Goal: Transaction & Acquisition: Book appointment/travel/reservation

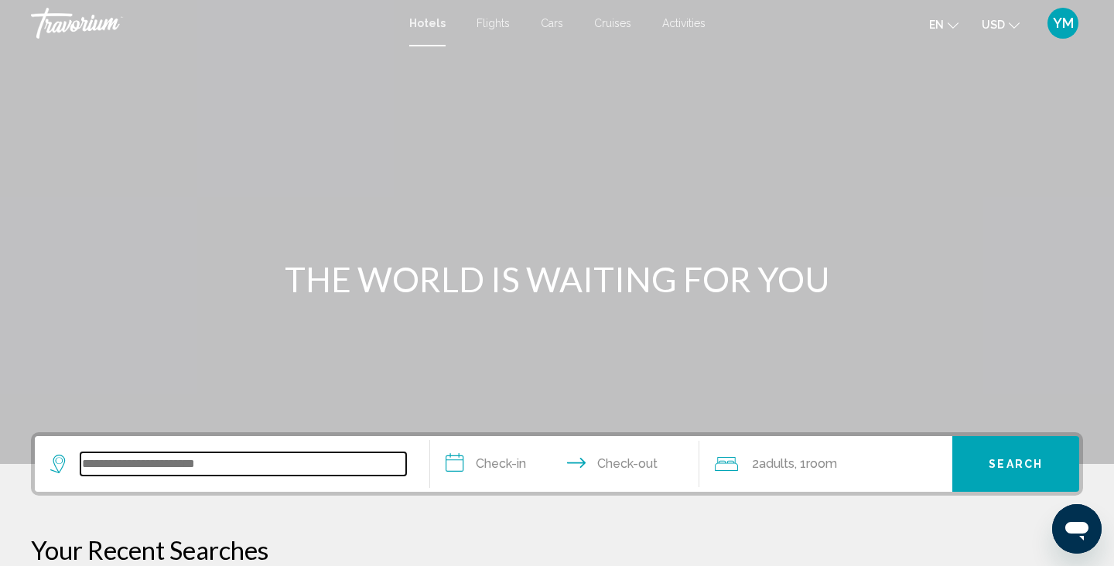
click at [186, 460] on input "Search widget" at bounding box center [243, 464] width 326 height 23
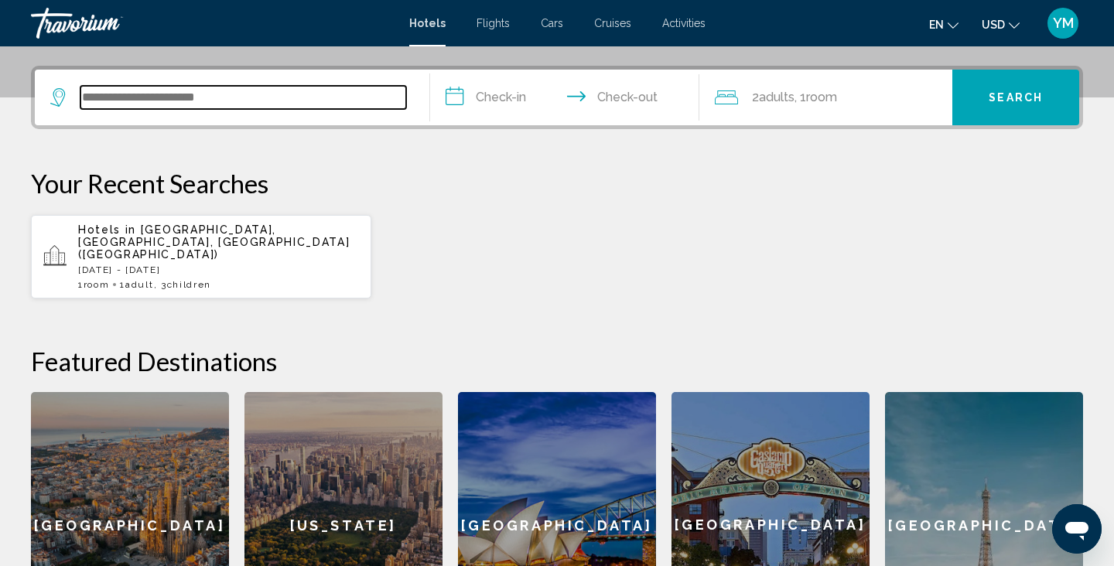
scroll to position [382, 0]
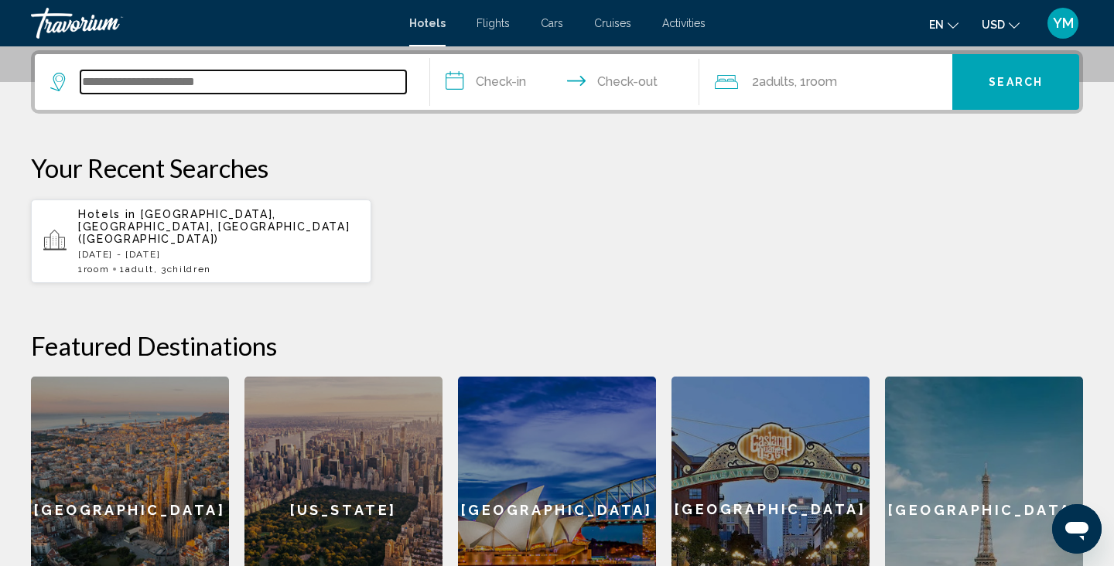
paste input "**********"
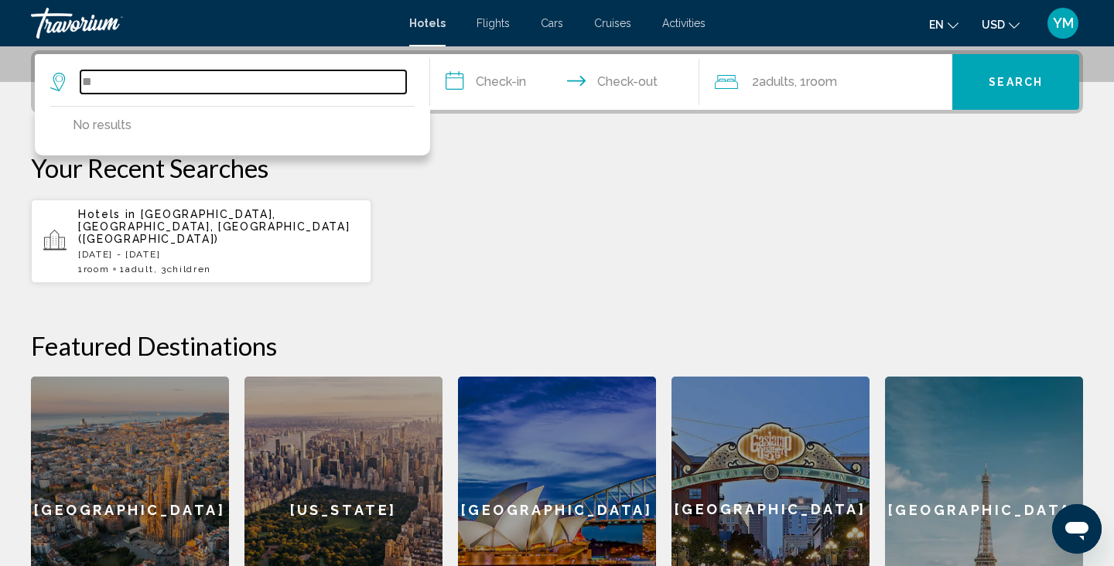
type input "*"
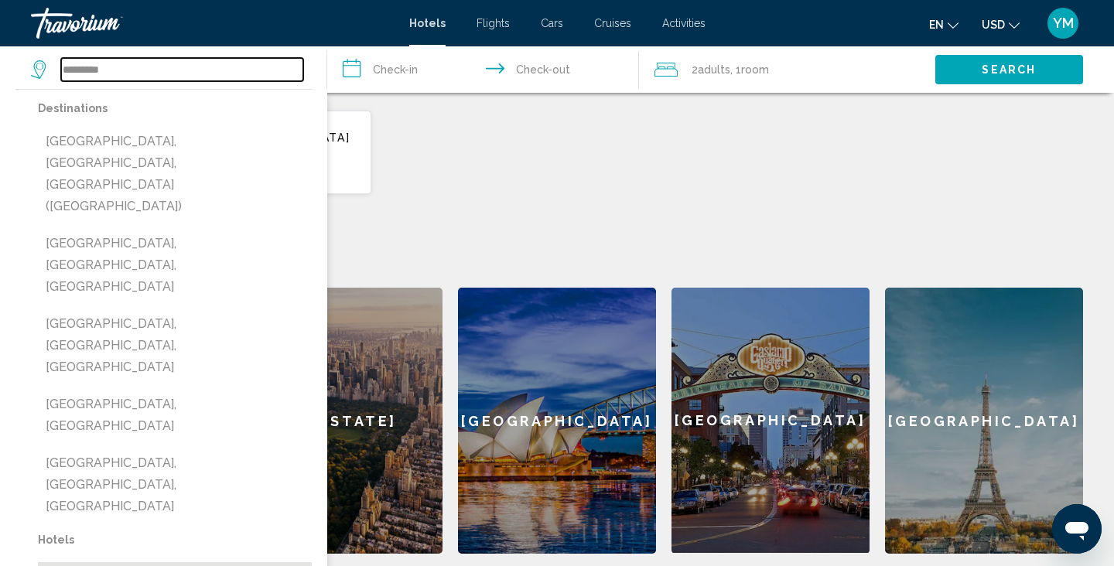
scroll to position [470, 0]
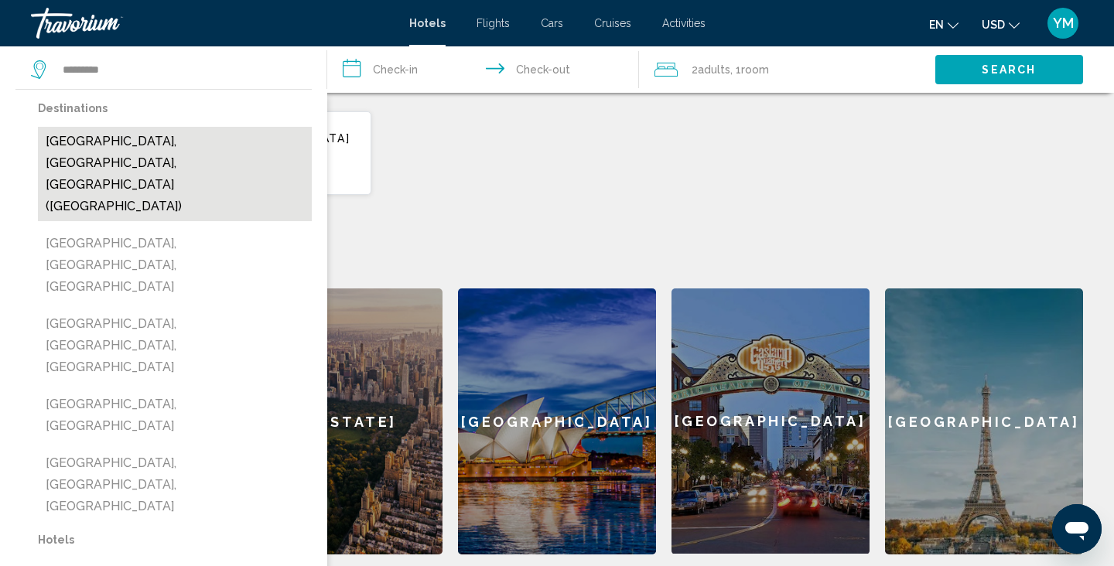
click at [186, 151] on button "[GEOGRAPHIC_DATA], [GEOGRAPHIC_DATA], [GEOGRAPHIC_DATA] ([GEOGRAPHIC_DATA])" at bounding box center [175, 174] width 274 height 94
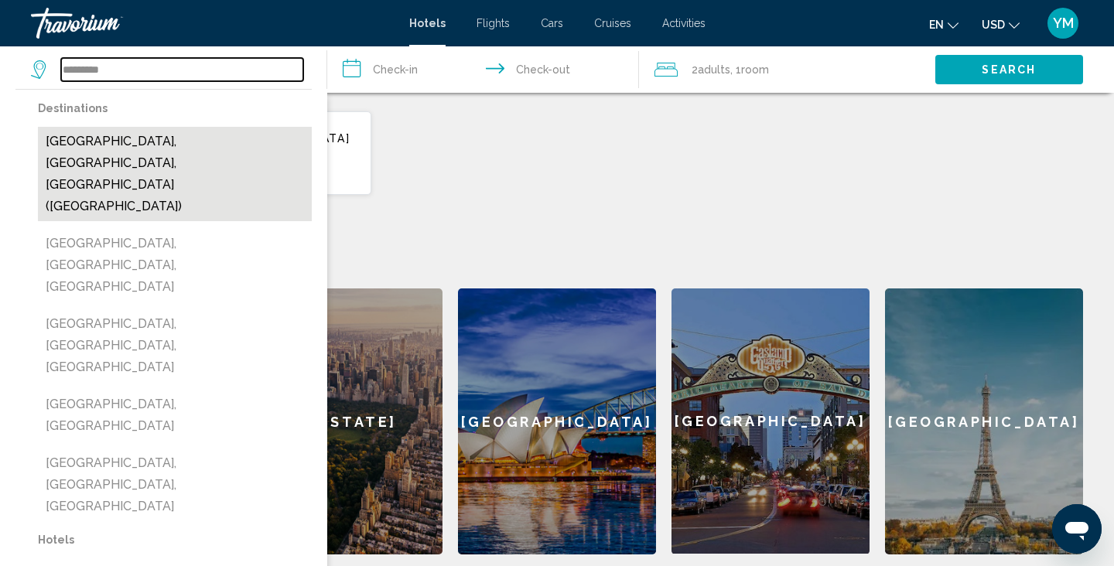
type input "**********"
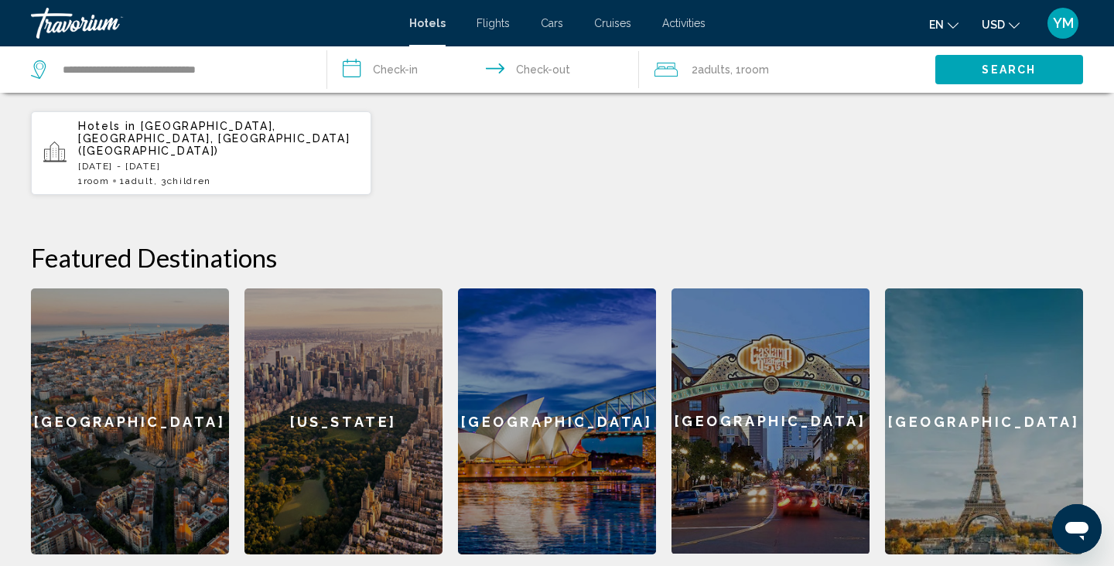
click at [396, 70] on input "**********" at bounding box center [486, 71] width 318 height 51
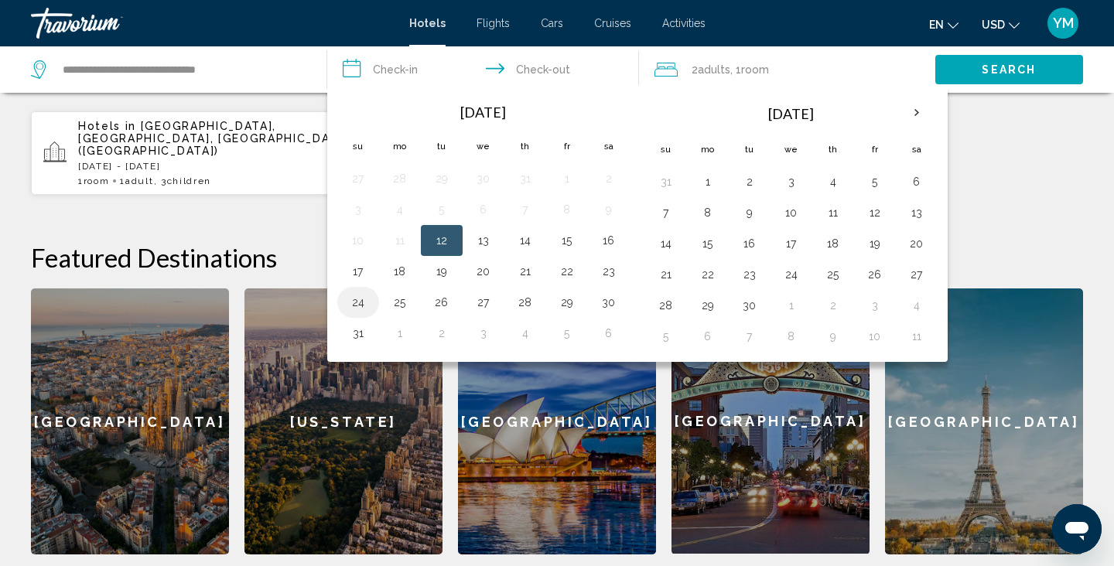
click at [355, 301] on button "24" at bounding box center [358, 303] width 25 height 22
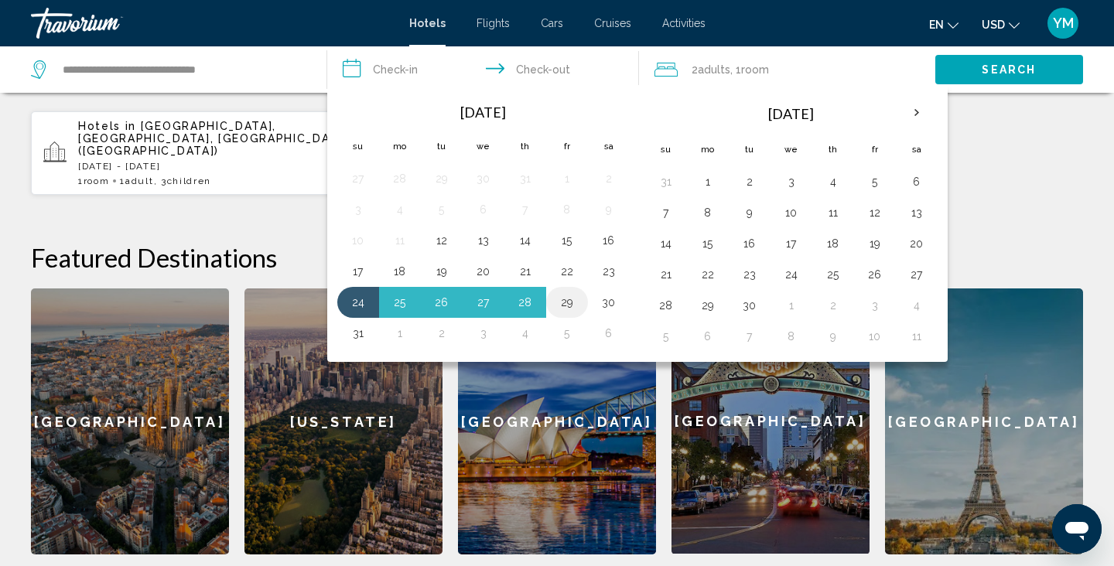
click at [565, 303] on button "29" at bounding box center [567, 303] width 25 height 22
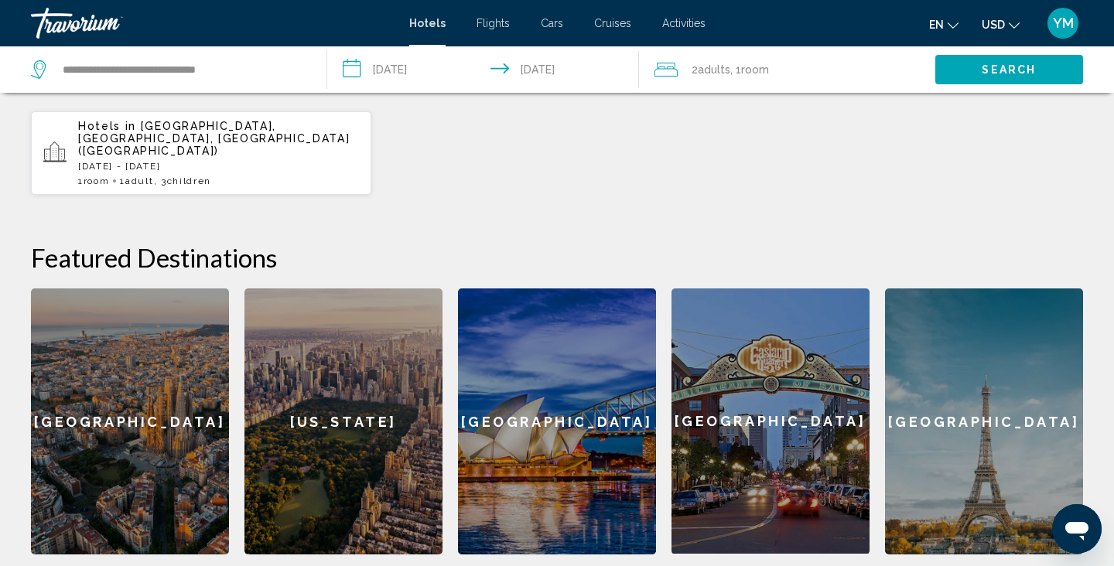
type input "**********"
click at [740, 71] on span ", 1 Room rooms" at bounding box center [749, 70] width 39 height 22
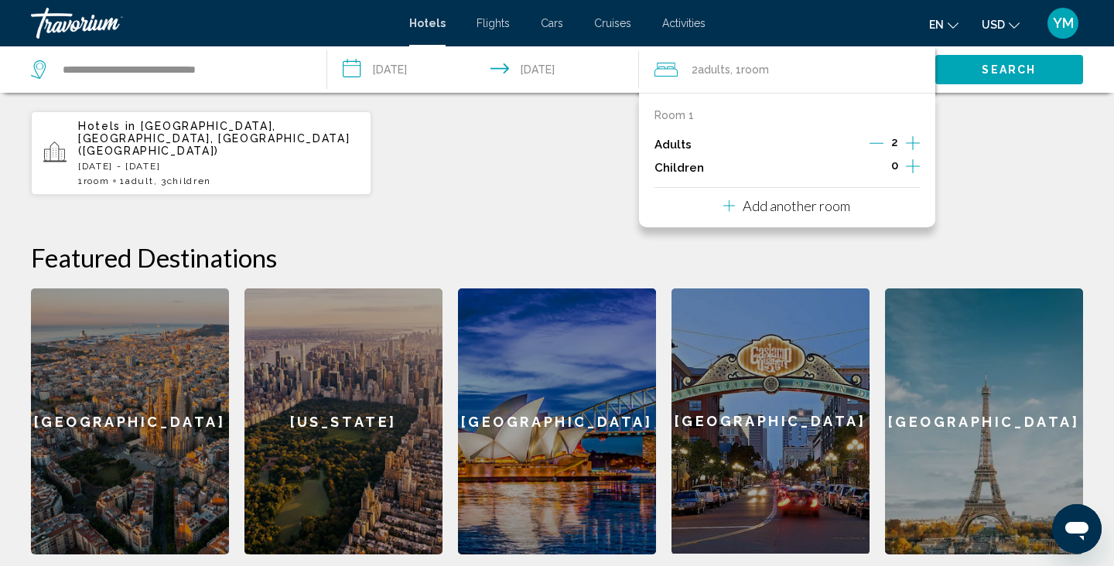
click at [880, 141] on icon "Decrement adults" at bounding box center [877, 143] width 14 height 14
click at [911, 163] on icon "Increment children" at bounding box center [913, 166] width 14 height 19
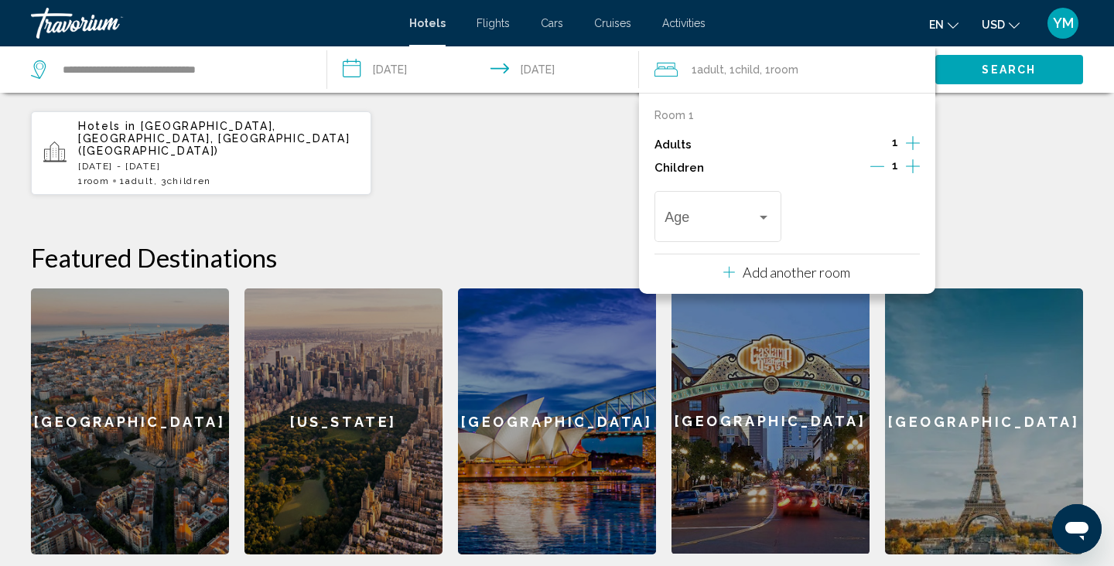
click at [911, 163] on icon "Increment children" at bounding box center [913, 166] width 14 height 19
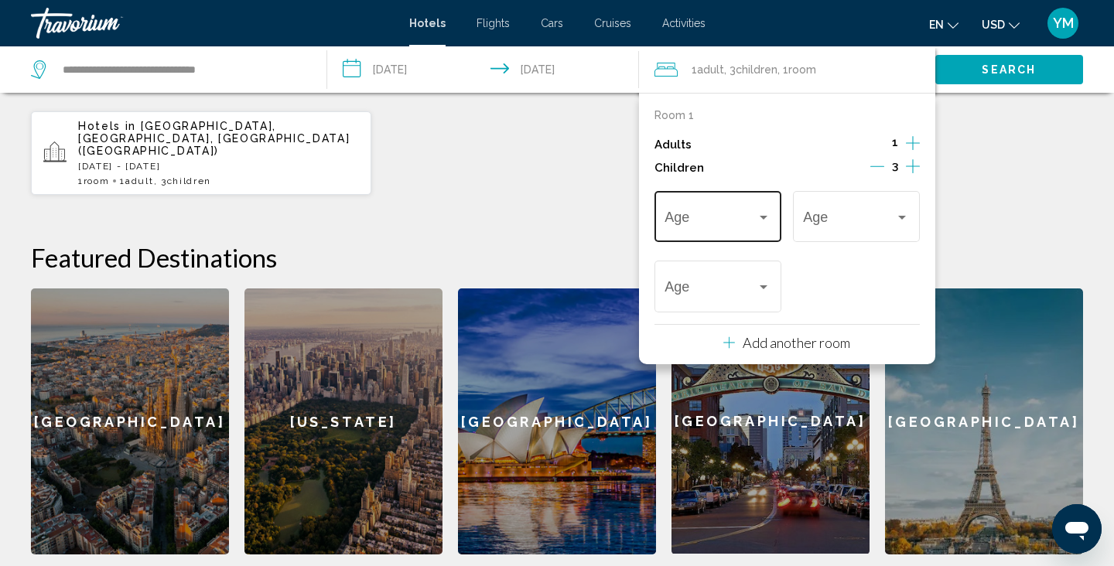
click at [757, 214] on div "Travelers: 1 adult, 3 children" at bounding box center [764, 217] width 14 height 12
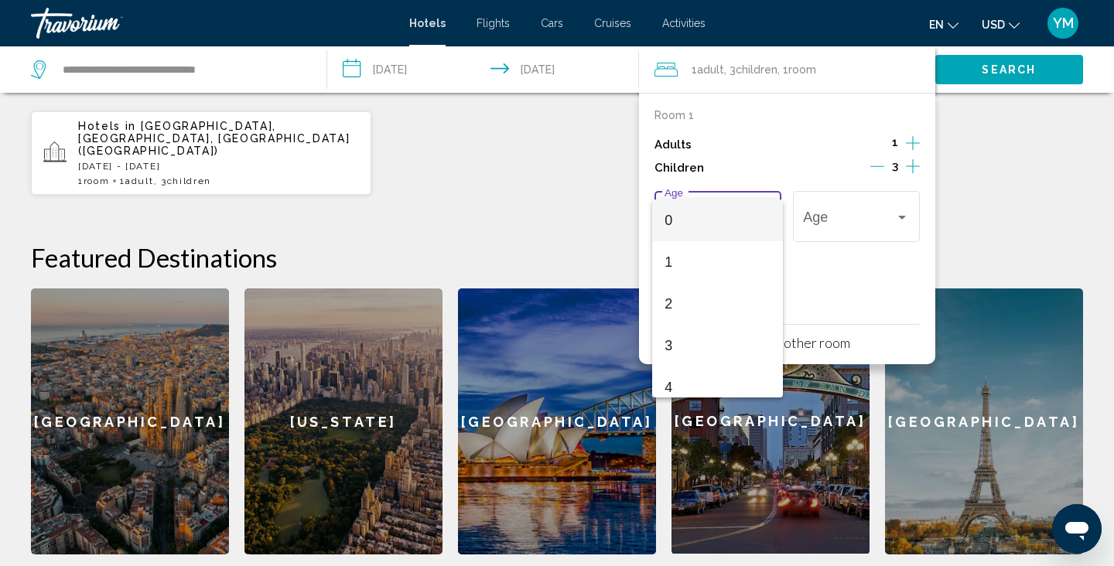
click at [708, 207] on span "0" at bounding box center [718, 221] width 106 height 42
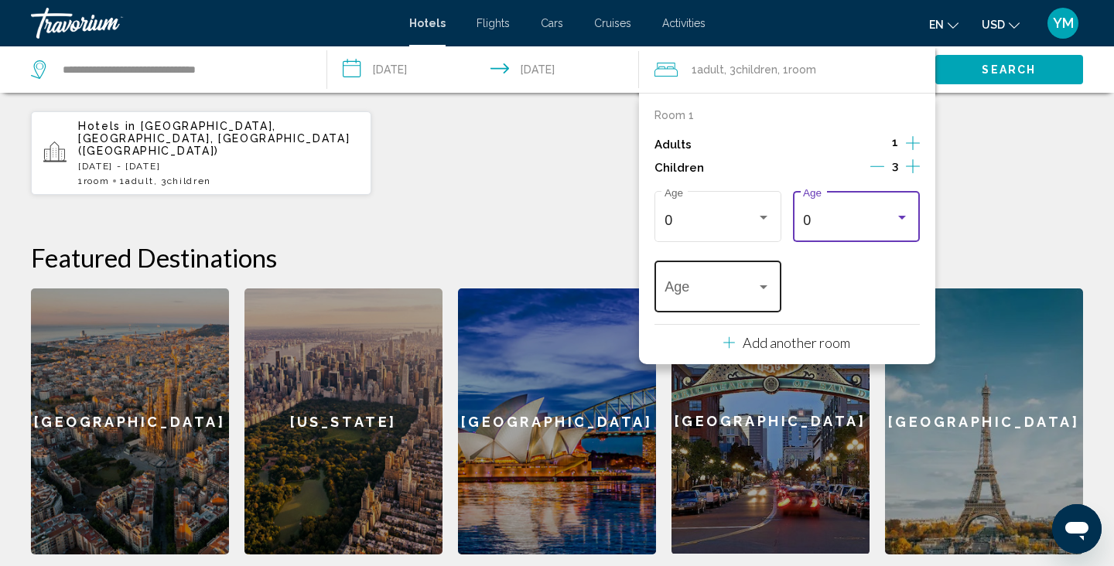
click at [718, 292] on span "Travelers: 1 adult, 3 children" at bounding box center [711, 290] width 92 height 15
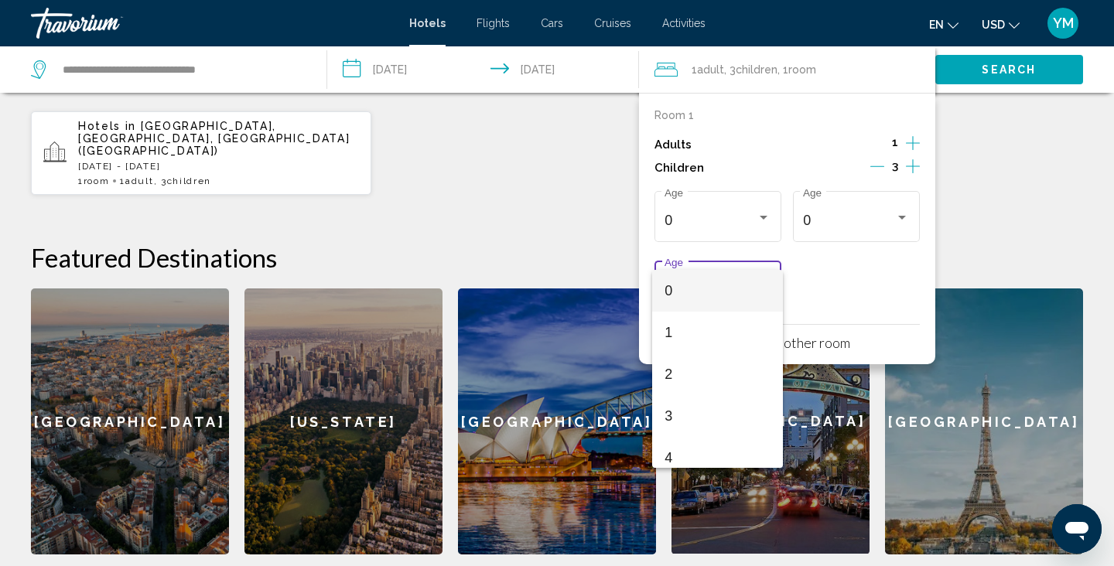
click at [694, 289] on span "0" at bounding box center [718, 291] width 106 height 42
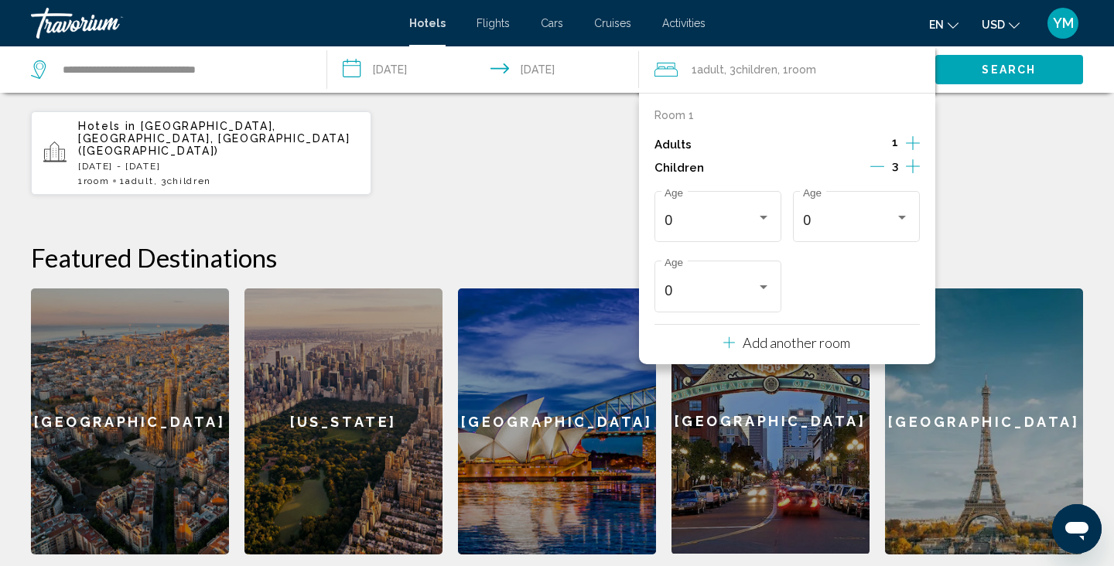
click at [989, 146] on div "Hotels in [GEOGRAPHIC_DATA], [GEOGRAPHIC_DATA], [GEOGRAPHIC_DATA] ([GEOGRAPHIC_…" at bounding box center [557, 153] width 1052 height 85
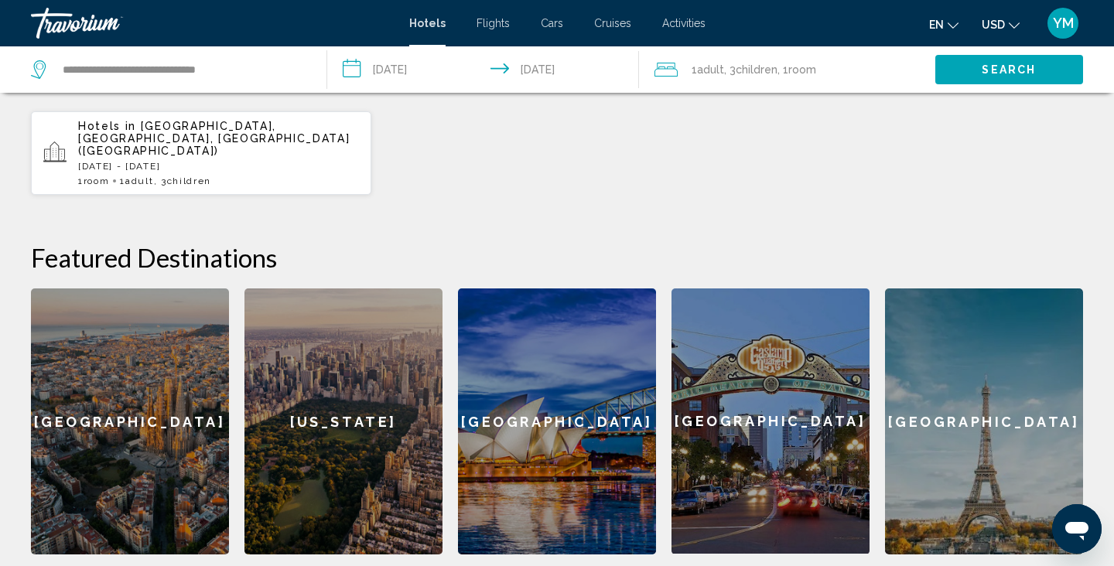
click at [1010, 65] on span "Search" at bounding box center [1009, 70] width 54 height 12
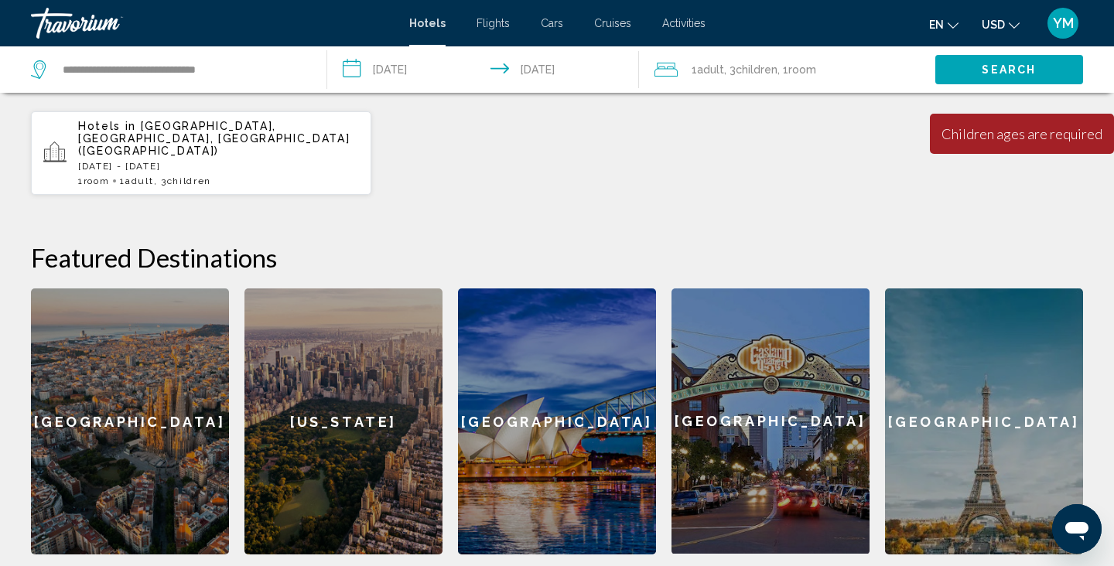
click at [747, 68] on span "Children" at bounding box center [757, 69] width 42 height 12
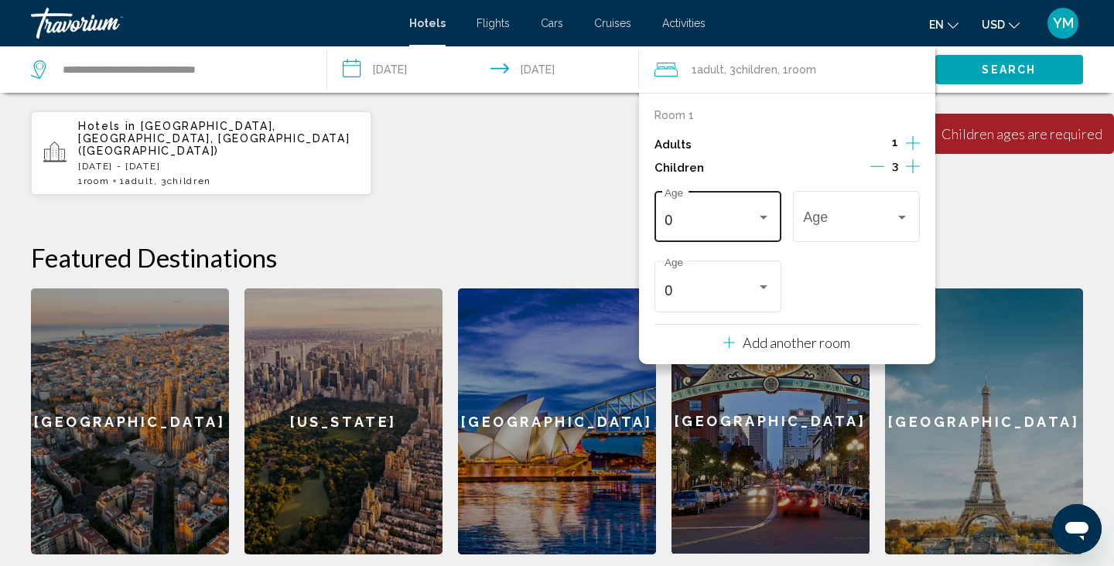
click at [680, 214] on div "0" at bounding box center [711, 220] width 92 height 15
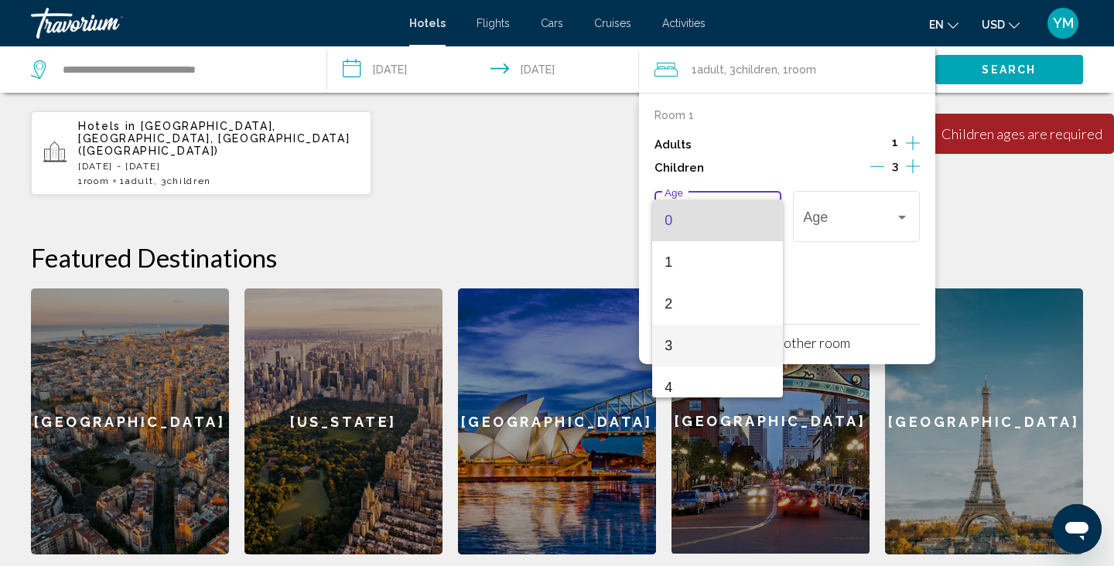
click at [676, 325] on span "3" at bounding box center [718, 346] width 106 height 42
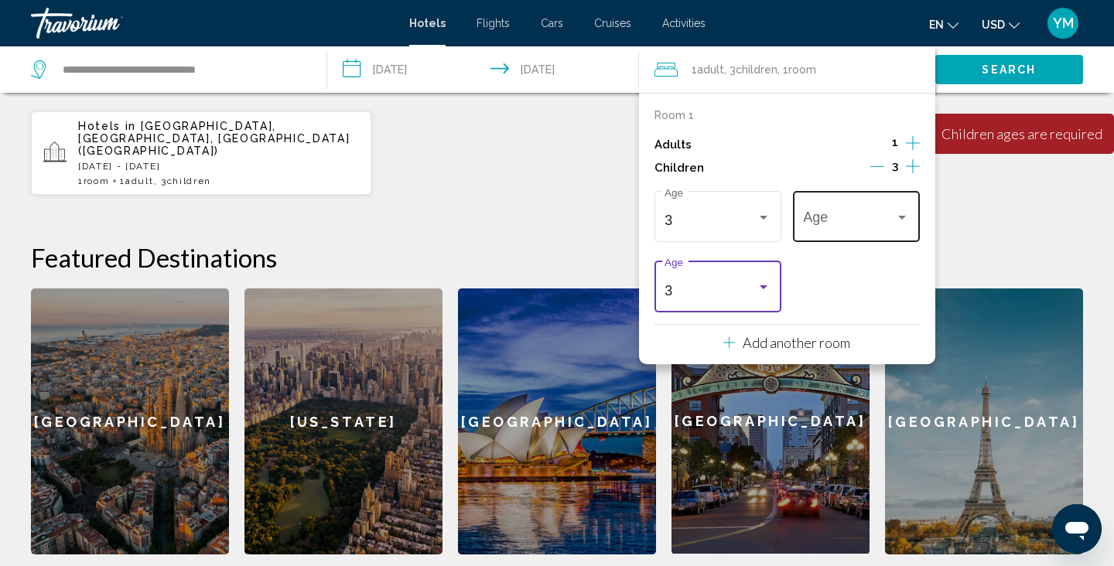
click at [856, 221] on span "Travelers: 1 adult, 3 children" at bounding box center [849, 220] width 92 height 15
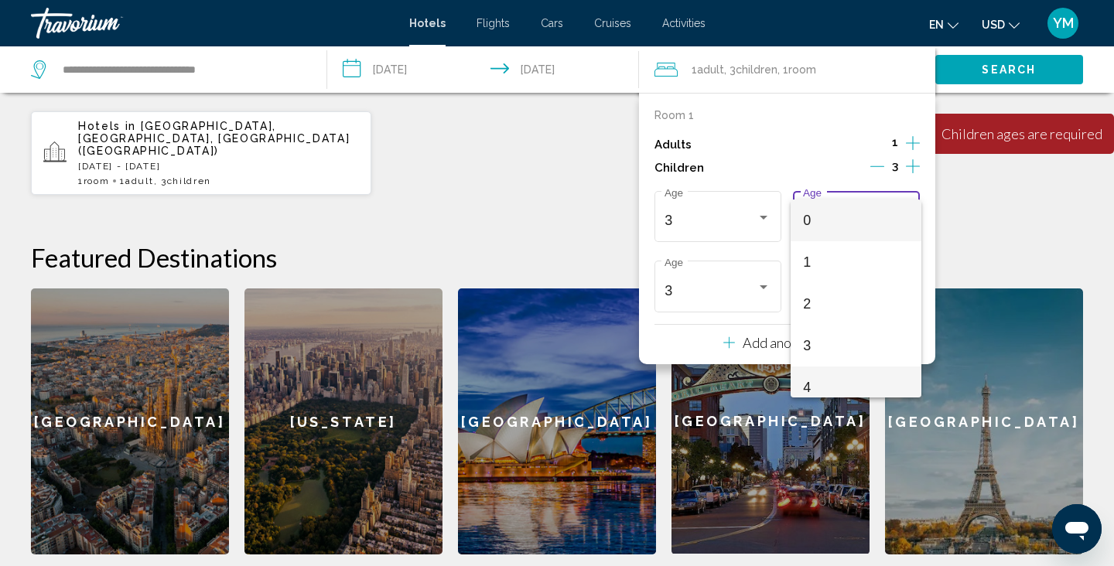
click at [827, 376] on span "4" at bounding box center [856, 388] width 106 height 42
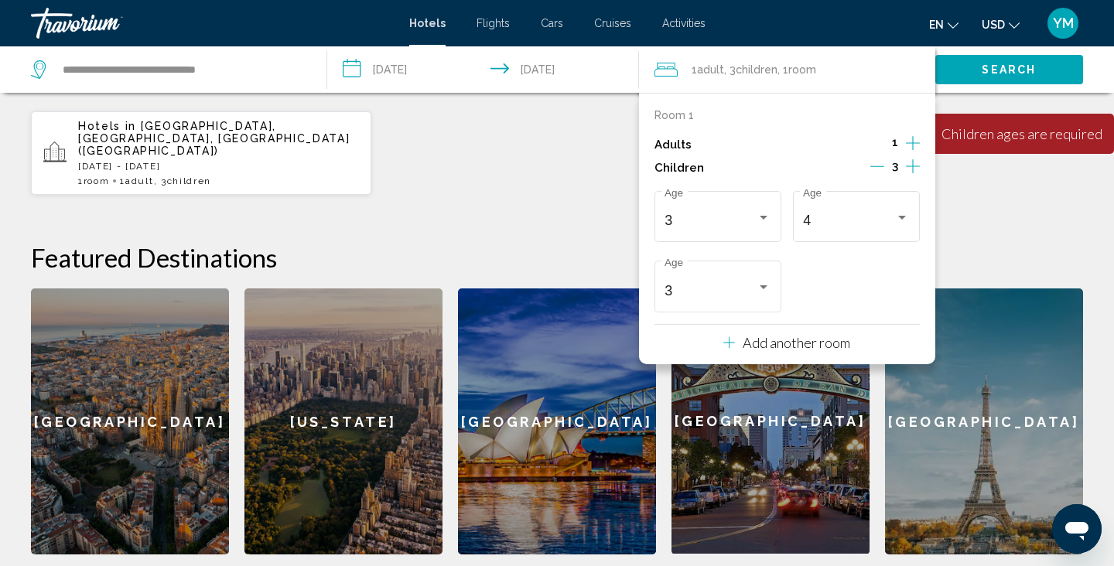
click at [976, 201] on div "**********" at bounding box center [557, 258] width 1114 height 593
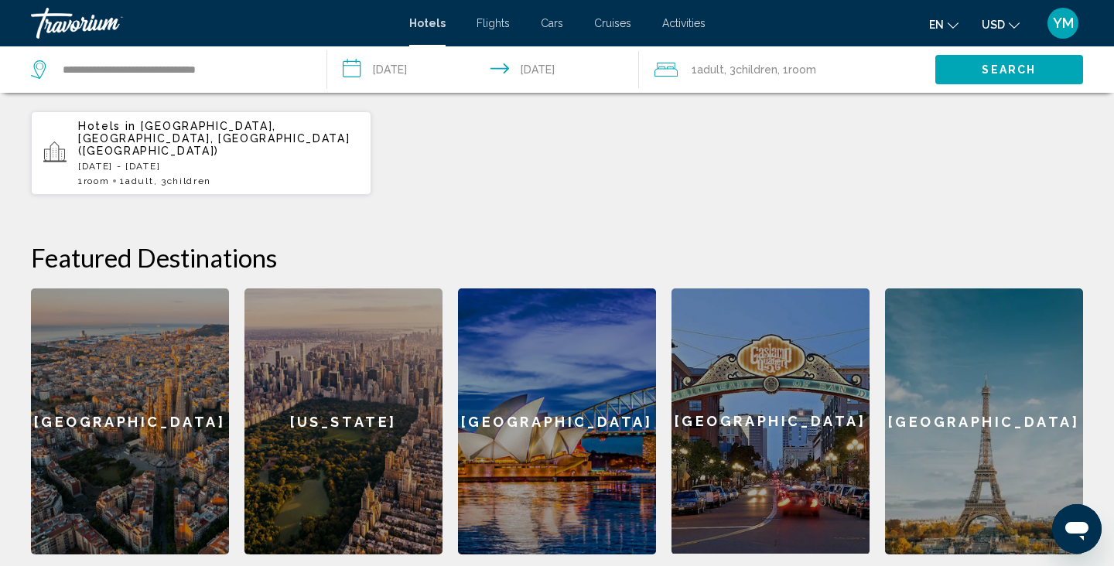
click at [977, 73] on button "Search" at bounding box center [1009, 69] width 148 height 29
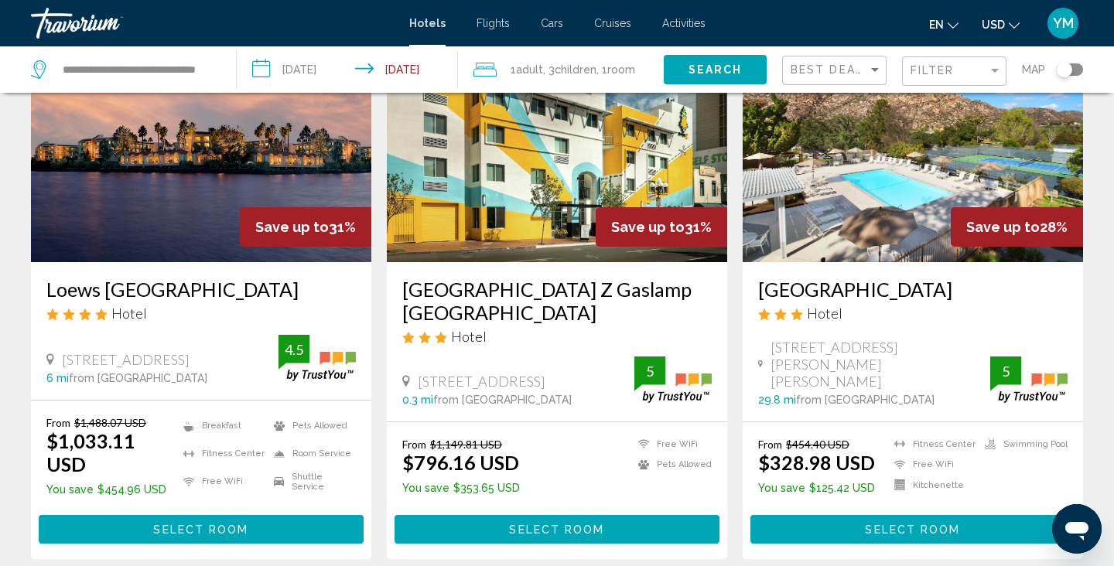
scroll to position [713, 0]
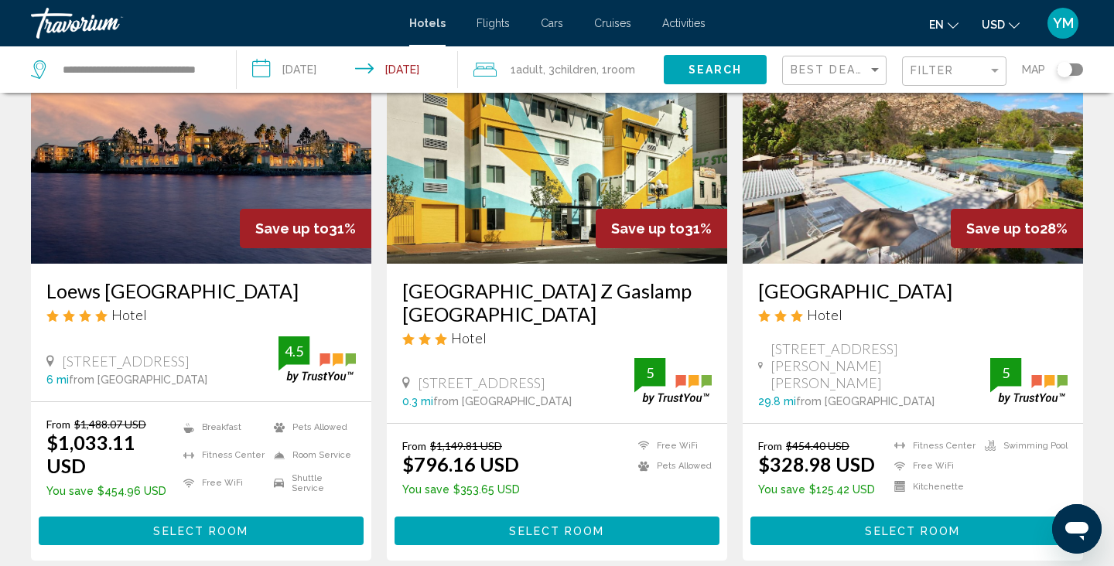
click at [220, 425] on li "Breakfast" at bounding box center [221, 428] width 90 height 20
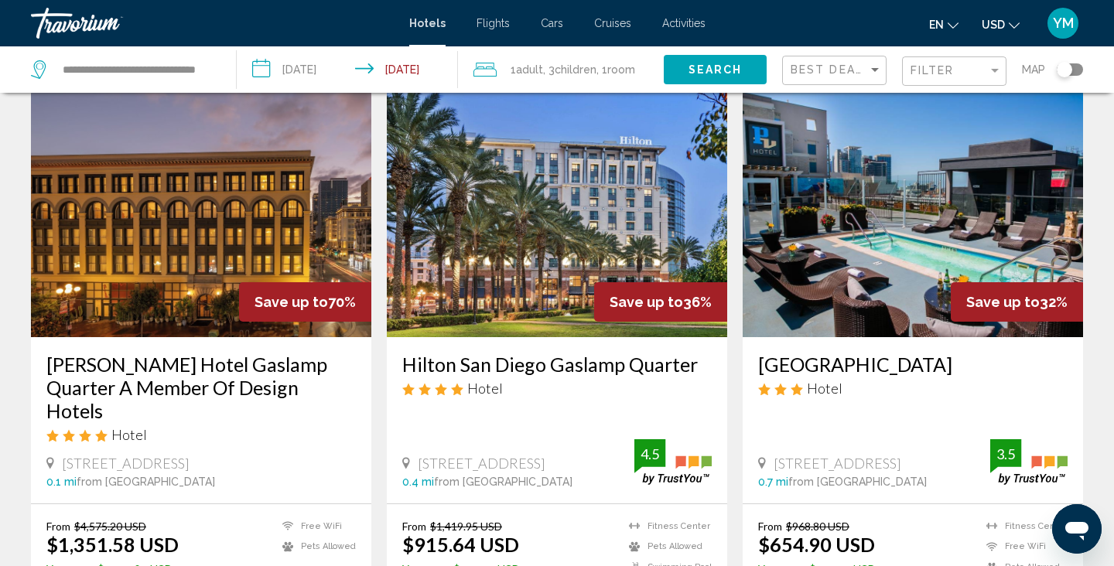
scroll to position [0, 0]
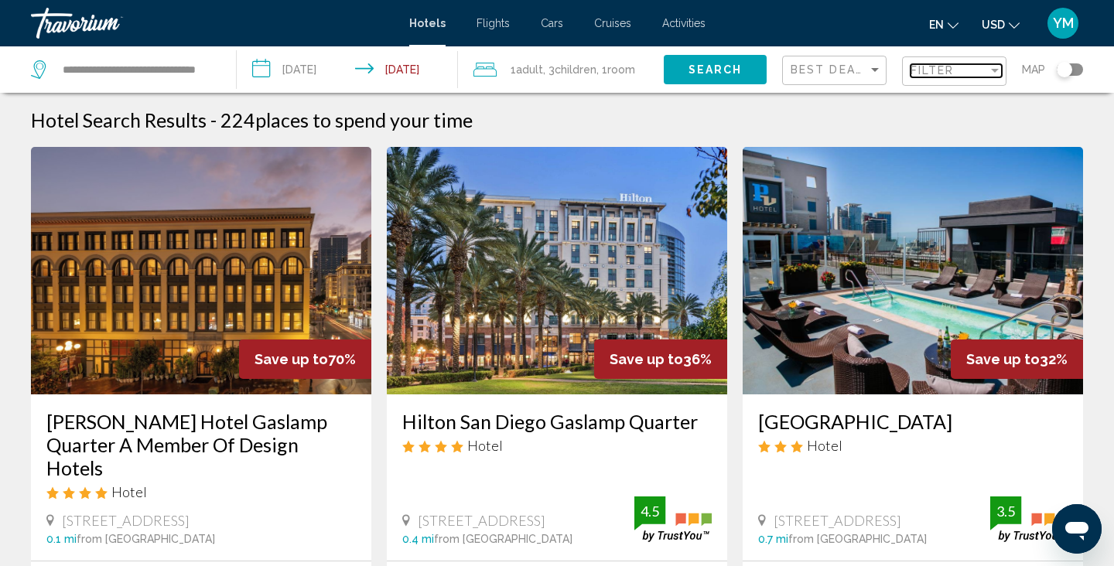
click at [968, 69] on div "Filter" at bounding box center [949, 70] width 77 height 12
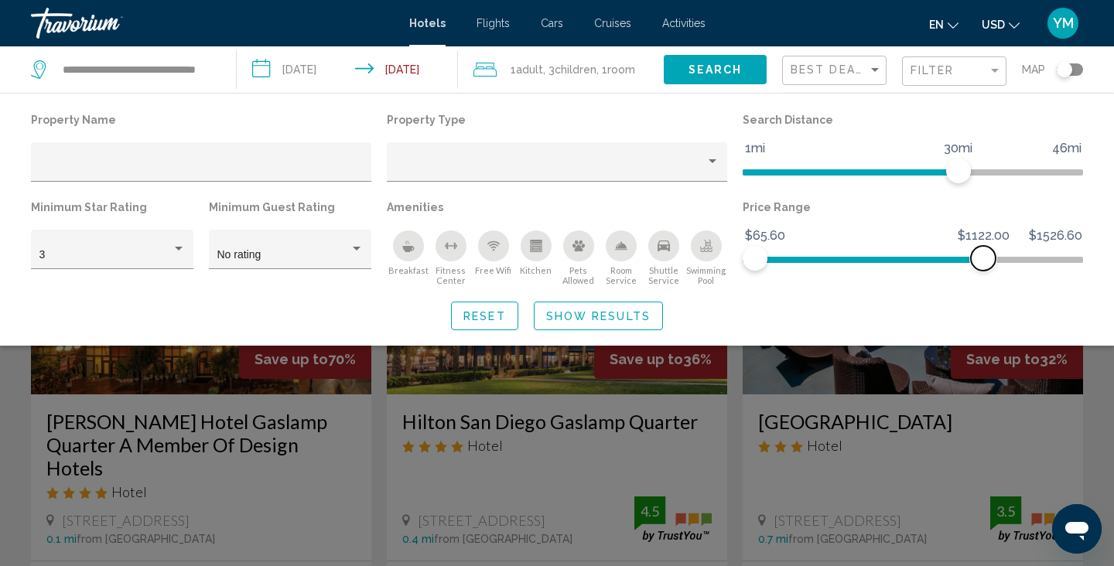
drag, startPoint x: 1068, startPoint y: 255, endPoint x: 983, endPoint y: 259, distance: 85.2
click at [983, 259] on span "Hotel Filters" at bounding box center [983, 258] width 25 height 25
click at [176, 249] on div "Hotel Filters" at bounding box center [179, 249] width 8 height 4
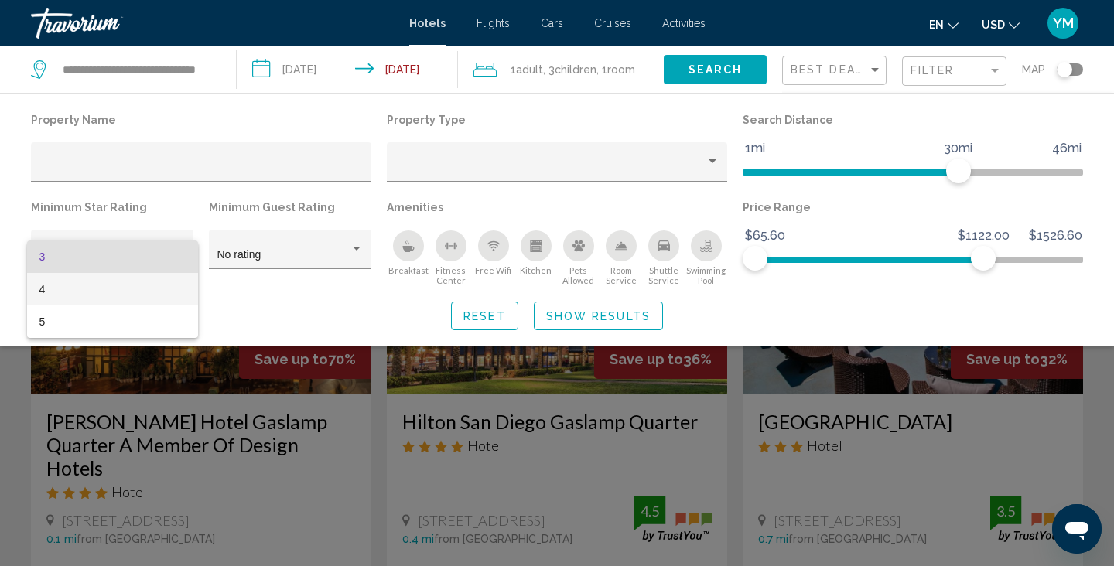
click at [155, 285] on span "4" at bounding box center [112, 289] width 146 height 32
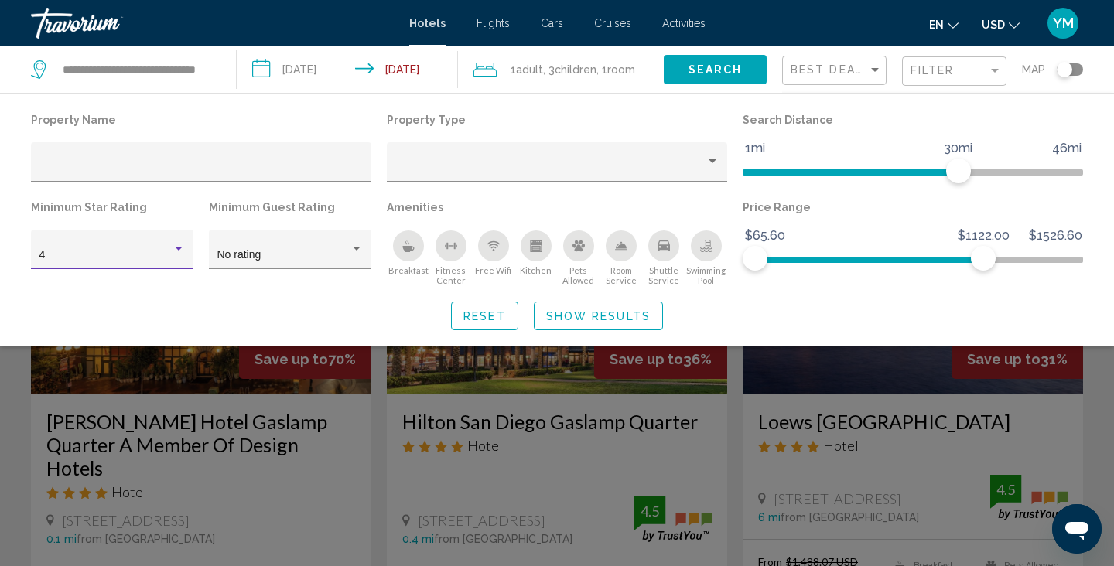
click at [573, 313] on span "Show Results" at bounding box center [598, 316] width 104 height 12
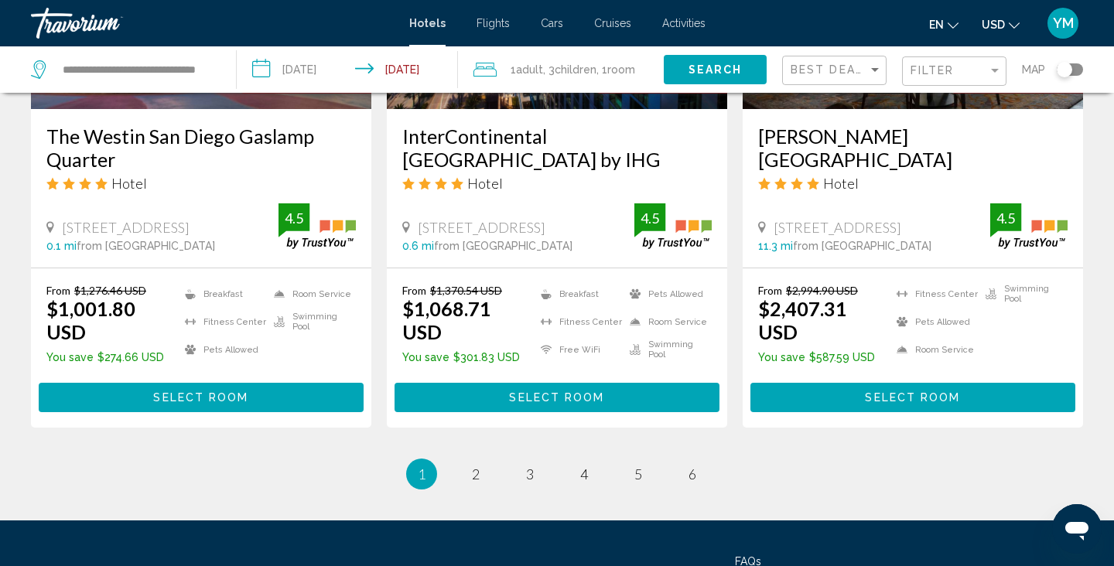
scroll to position [2064, 0]
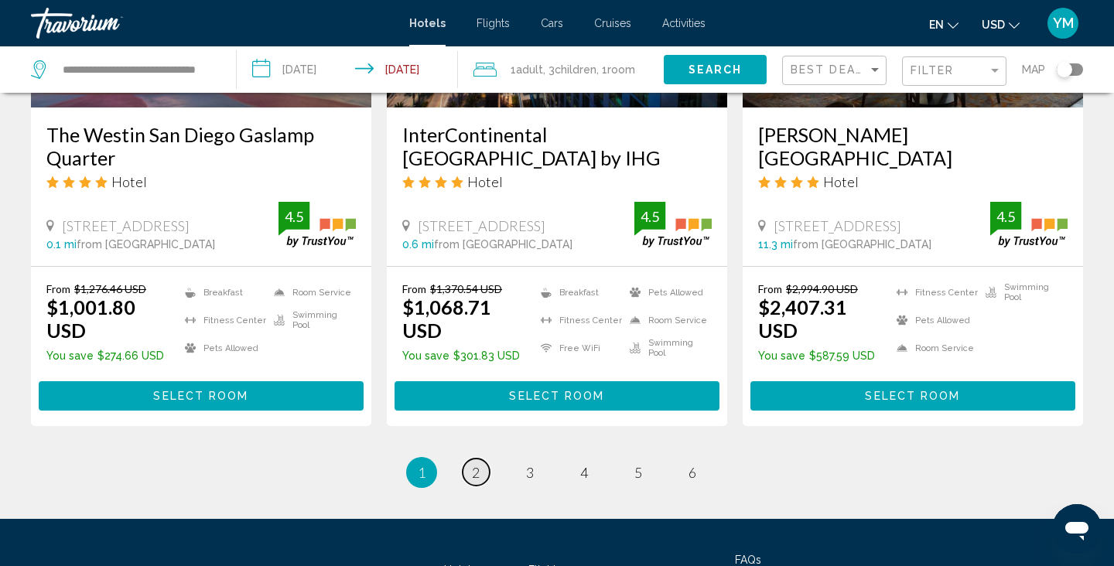
click at [474, 464] on span "2" at bounding box center [476, 472] width 8 height 17
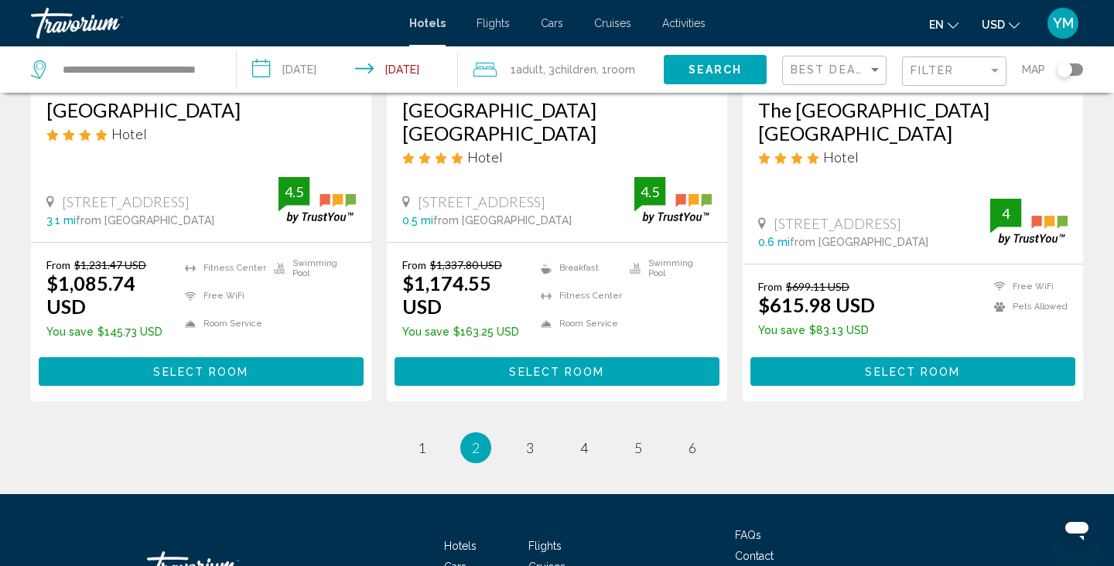
scroll to position [2107, 0]
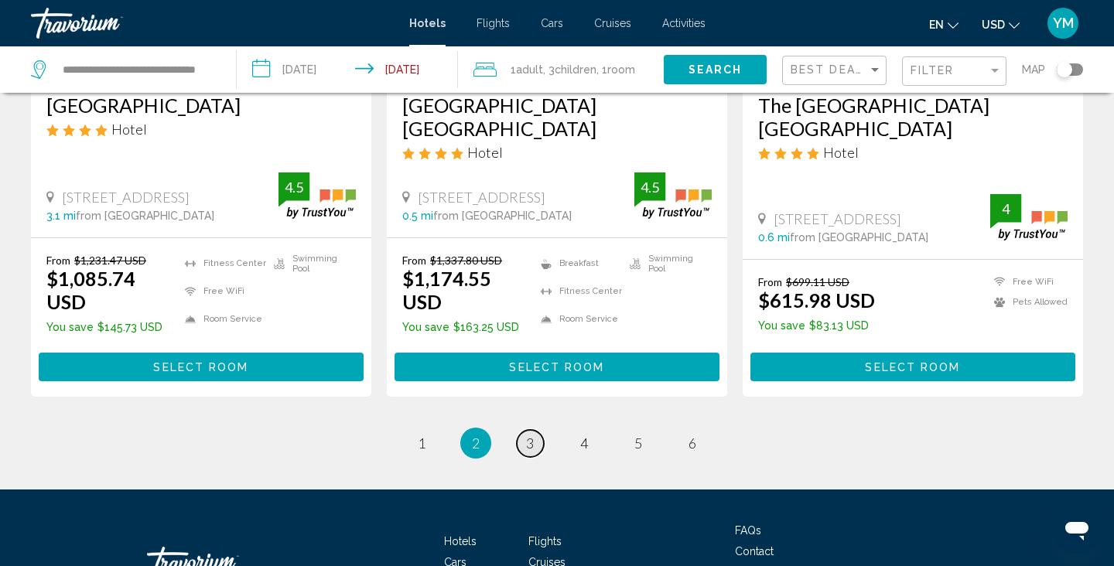
click at [525, 430] on link "page 3" at bounding box center [530, 443] width 27 height 27
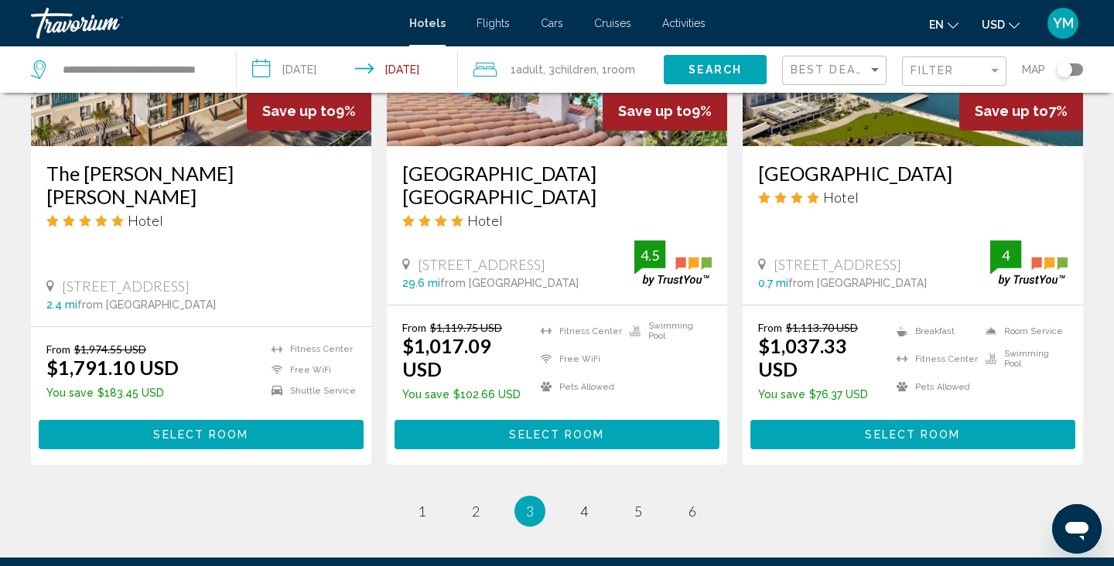
scroll to position [2042, 0]
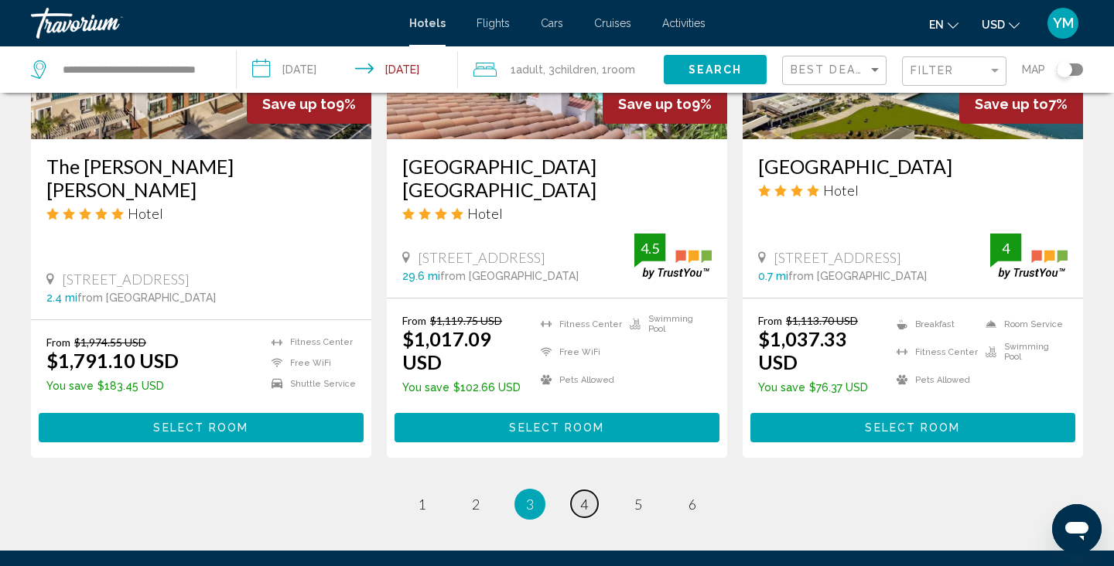
click at [582, 496] on span "4" at bounding box center [584, 504] width 8 height 17
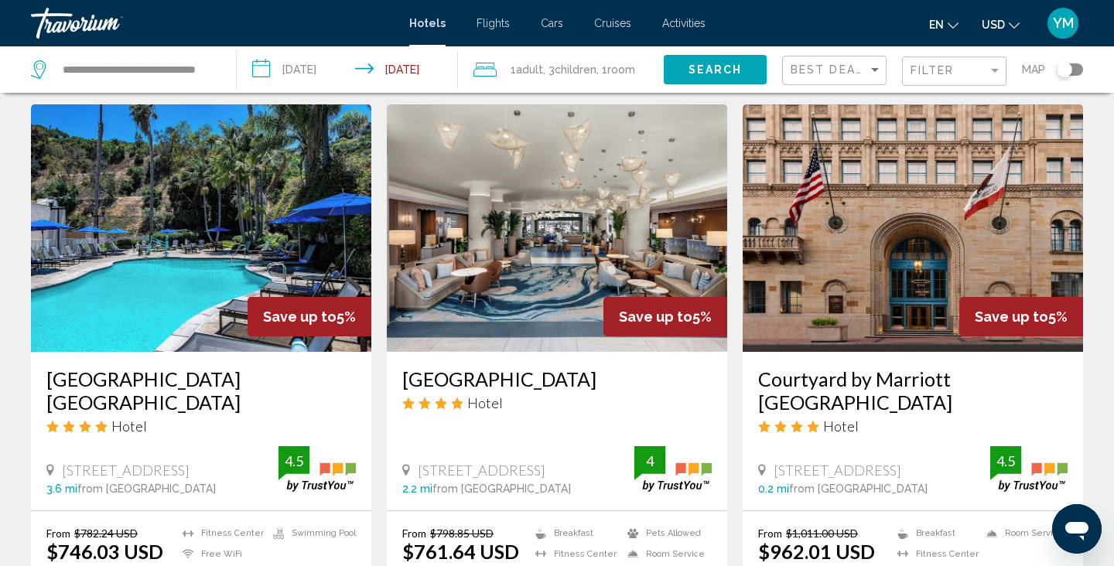
scroll to position [642, 0]
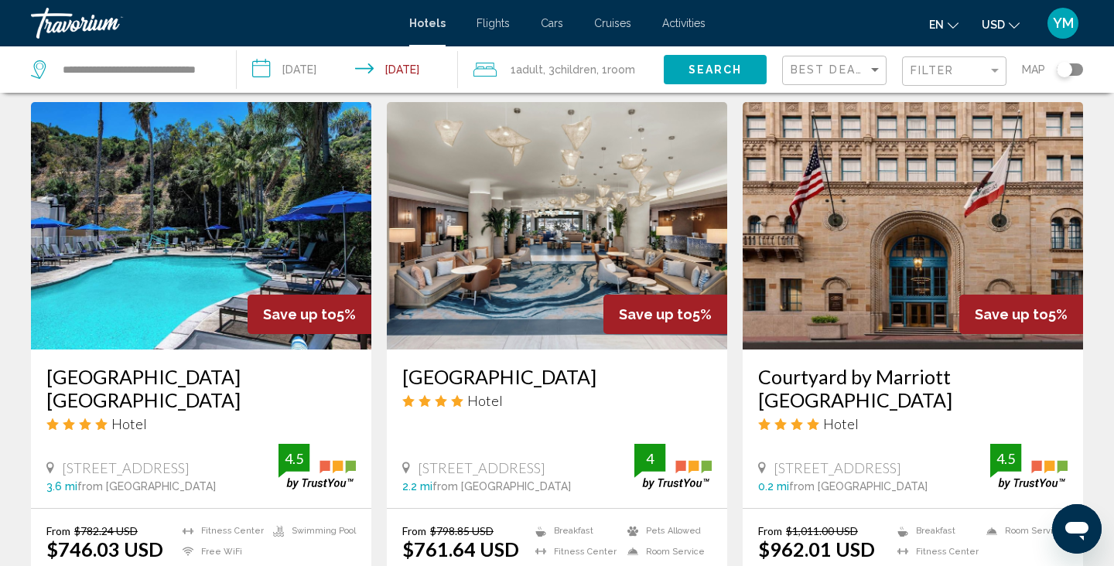
drag, startPoint x: 38, startPoint y: 349, endPoint x: 97, endPoint y: 384, distance: 68.3
click at [97, 384] on div "[GEOGRAPHIC_DATA] [GEOGRAPHIC_DATA] Hotel [STREET_ADDRESS] 3.6 mi from [GEOGRAP…" at bounding box center [201, 429] width 340 height 159
copy h3 "[GEOGRAPHIC_DATA] [GEOGRAPHIC_DATA]"
drag, startPoint x: 398, startPoint y: 354, endPoint x: 633, endPoint y: 356, distance: 234.4
click at [633, 356] on div "[GEOGRAPHIC_DATA] Hotel [STREET_ADDRESS] 2.2 mi from [GEOGRAPHIC_DATA] from [GE…" at bounding box center [557, 429] width 340 height 159
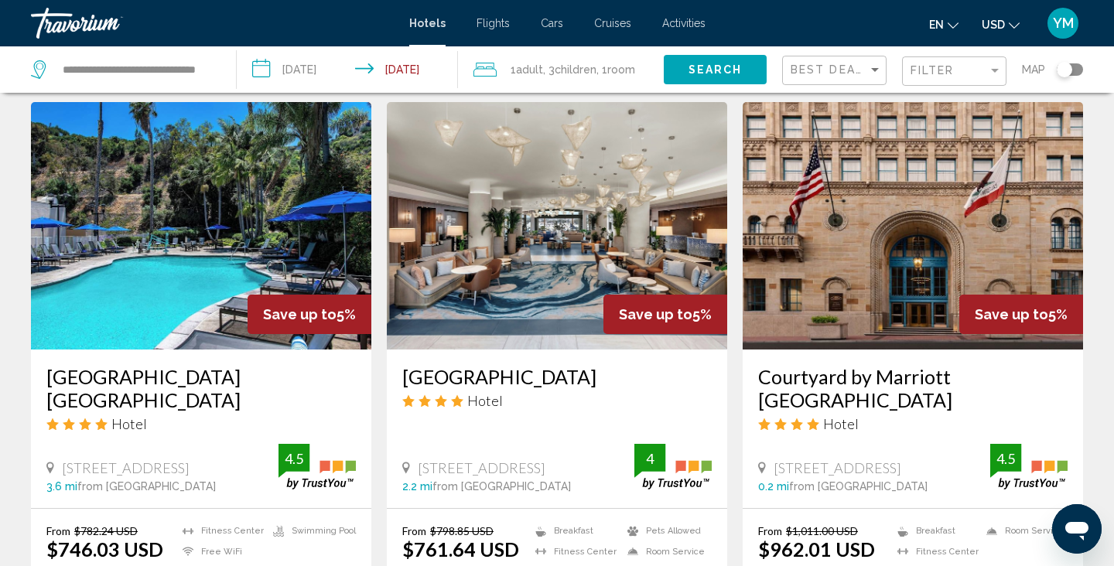
copy h3 "[GEOGRAPHIC_DATA]"
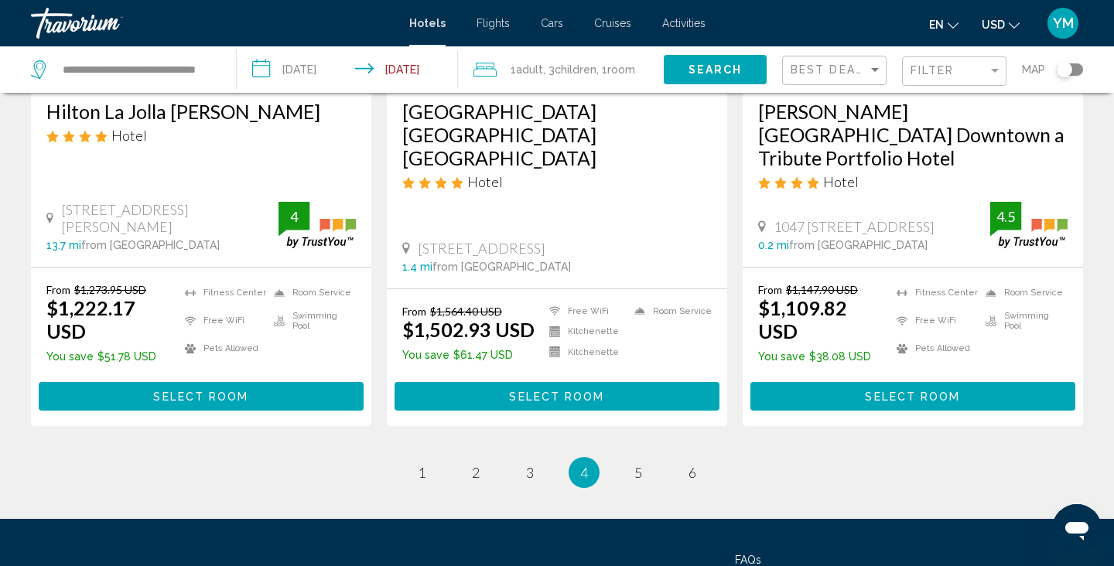
scroll to position [2133, 0]
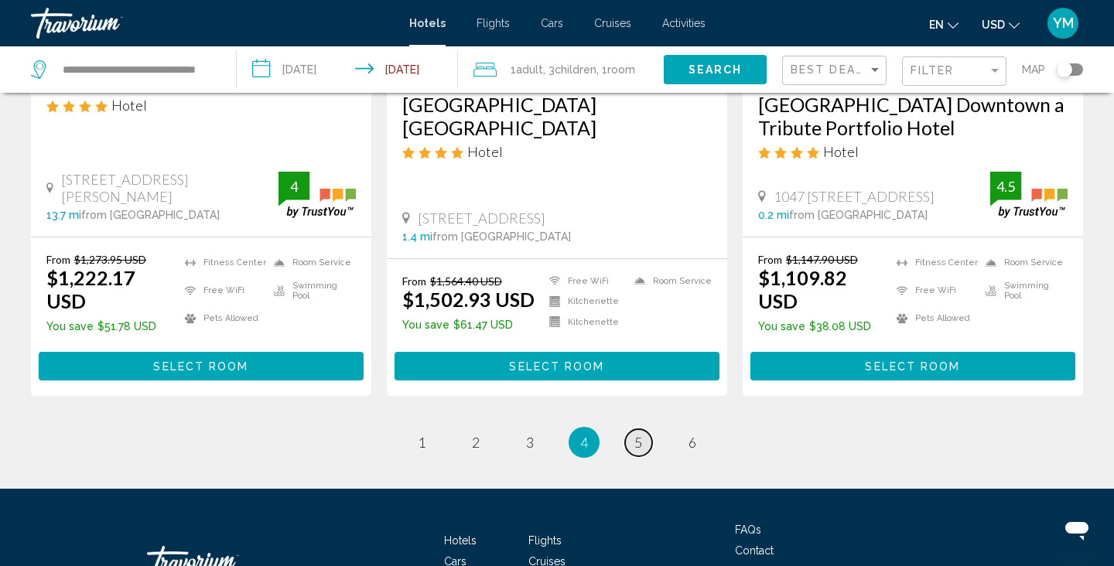
click at [641, 434] on span "5" at bounding box center [638, 442] width 8 height 17
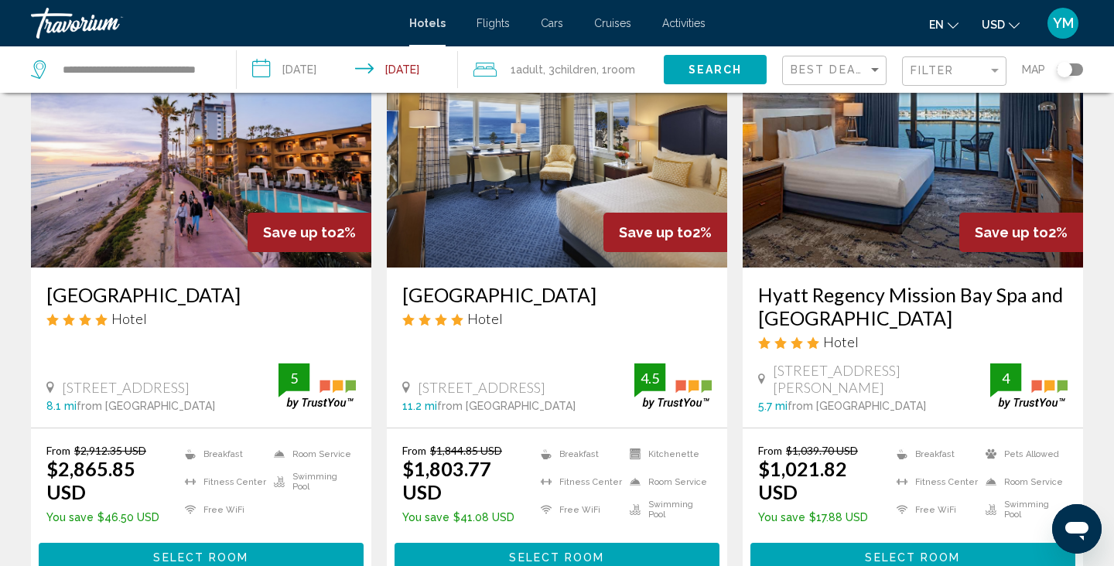
scroll to position [130, 0]
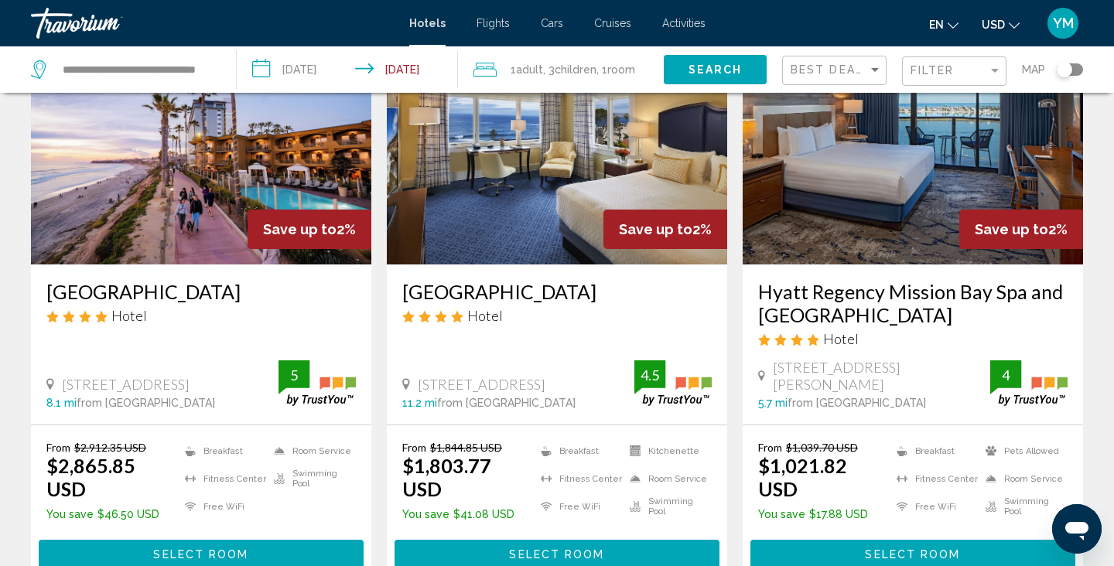
click at [879, 548] on span "Select Room" at bounding box center [912, 554] width 95 height 12
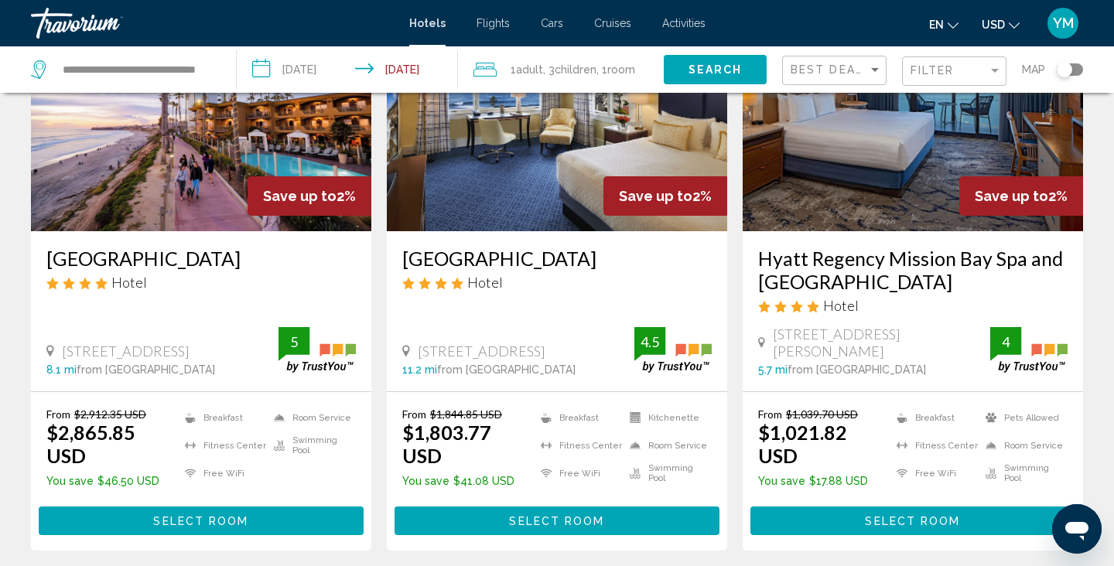
scroll to position [217, 0]
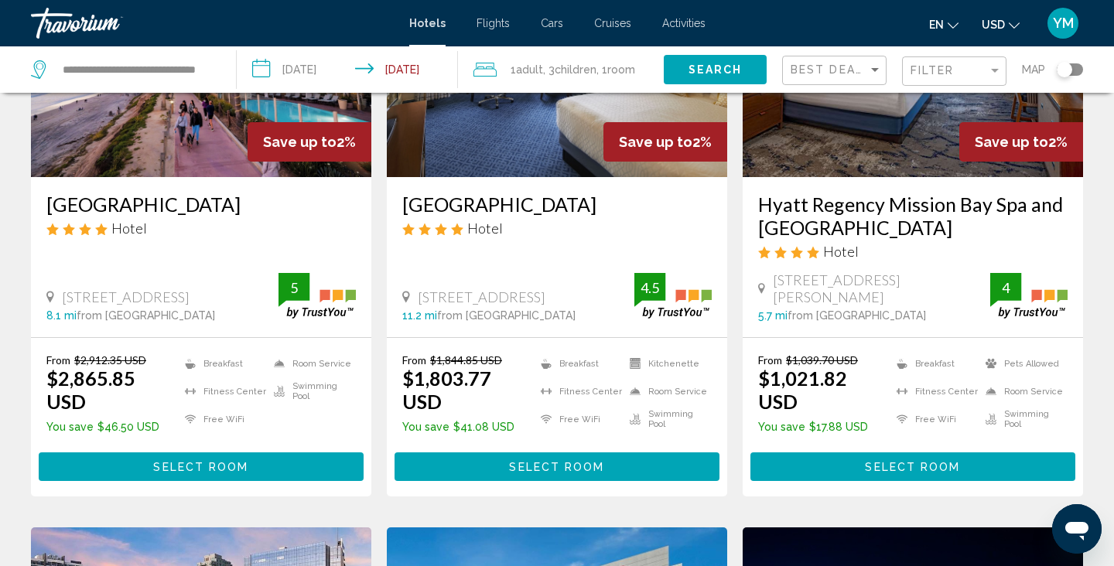
click at [852, 453] on button "Select Room" at bounding box center [912, 467] width 325 height 29
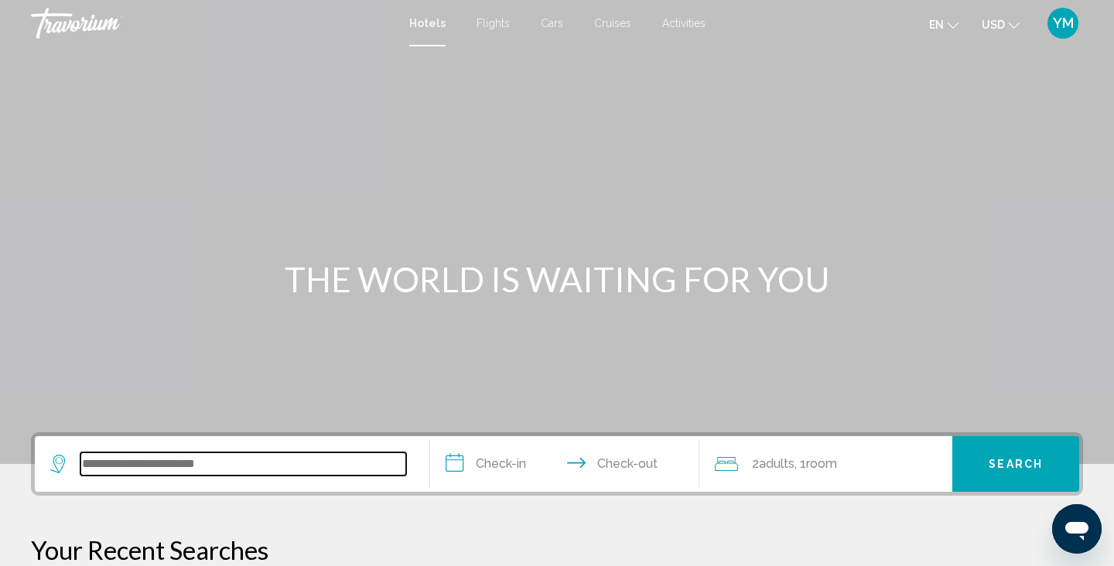
click at [148, 460] on input "Search widget" at bounding box center [243, 464] width 326 height 23
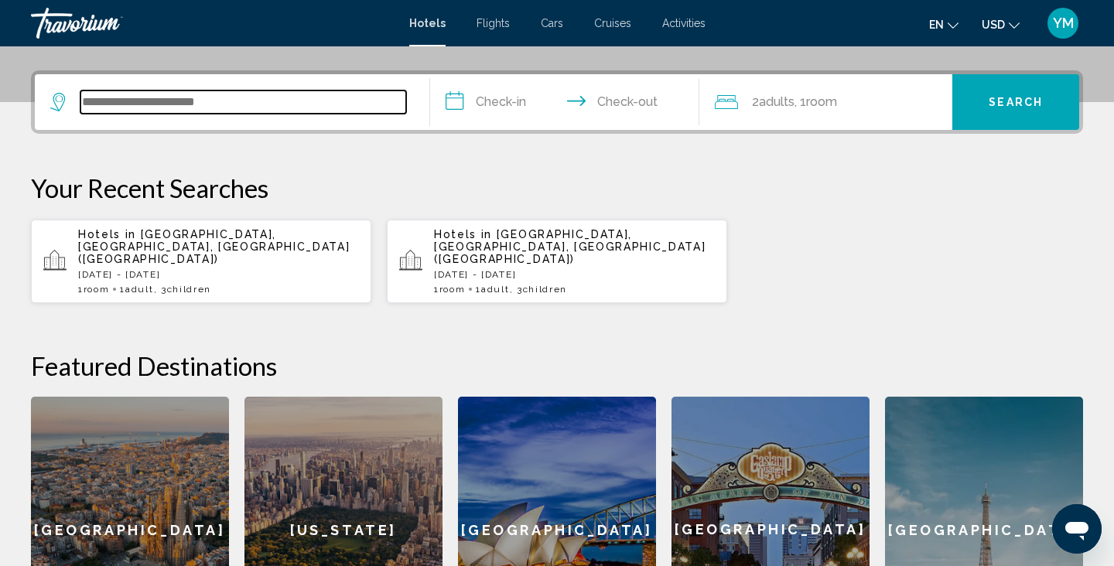
scroll to position [382, 0]
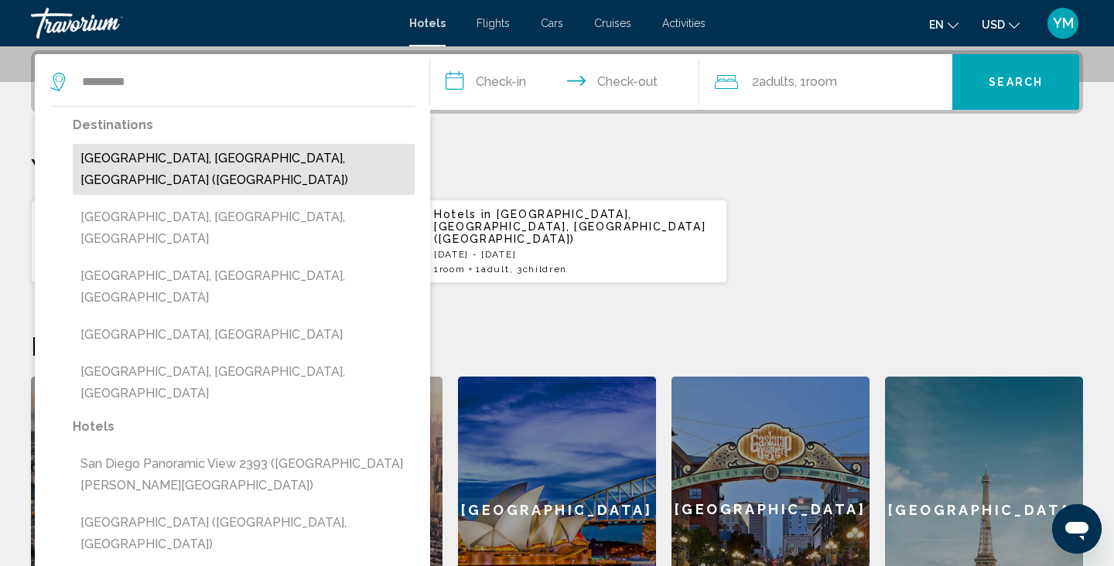
click at [140, 163] on button "[GEOGRAPHIC_DATA], [GEOGRAPHIC_DATA], [GEOGRAPHIC_DATA] ([GEOGRAPHIC_DATA])" at bounding box center [244, 169] width 342 height 51
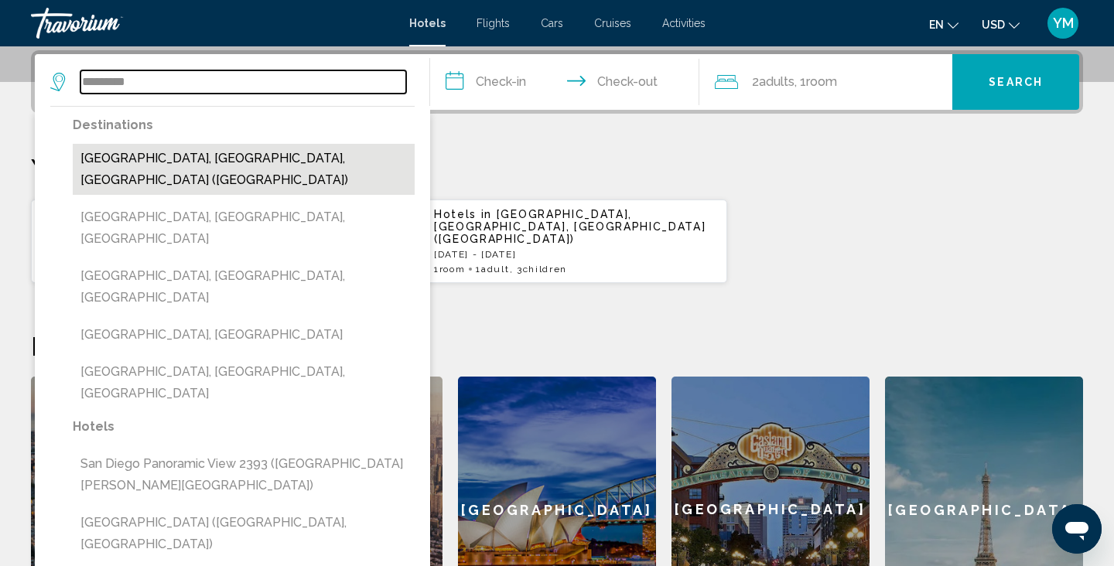
type input "**********"
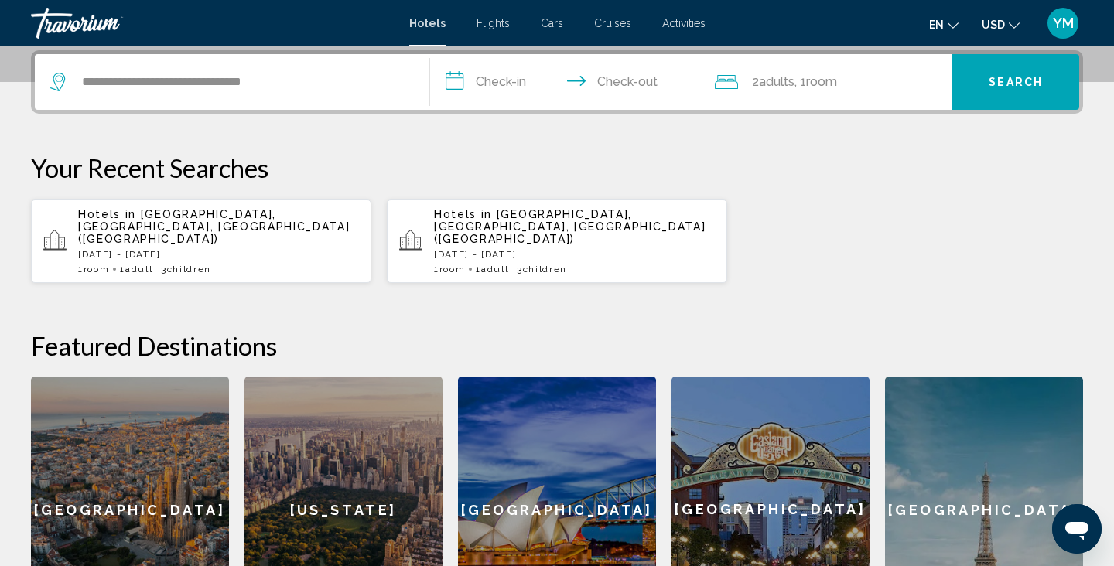
click at [493, 82] on input "**********" at bounding box center [567, 84] width 275 height 60
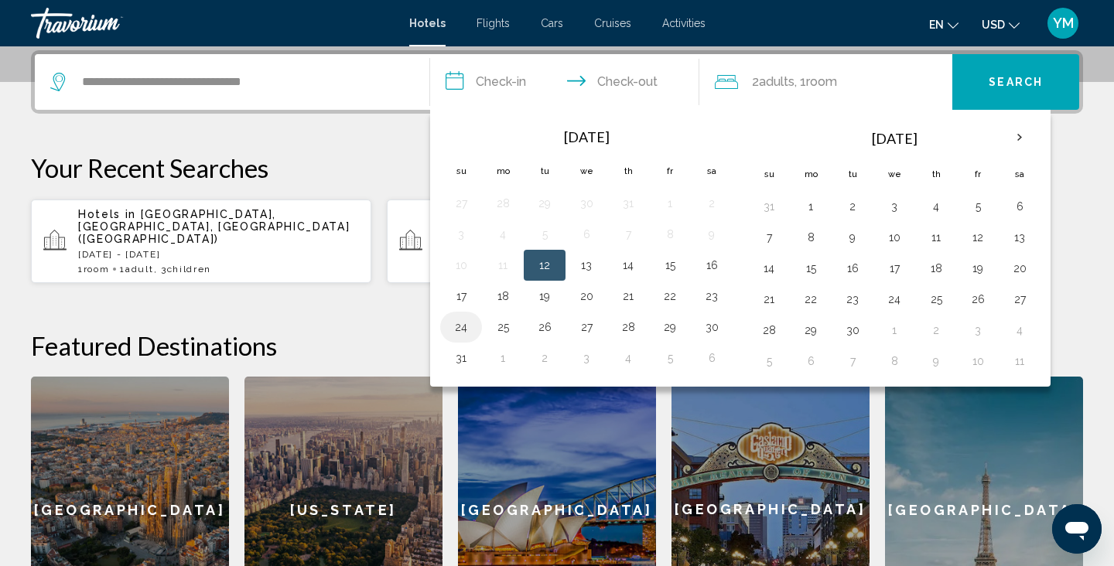
click at [457, 323] on button "24" at bounding box center [461, 327] width 25 height 22
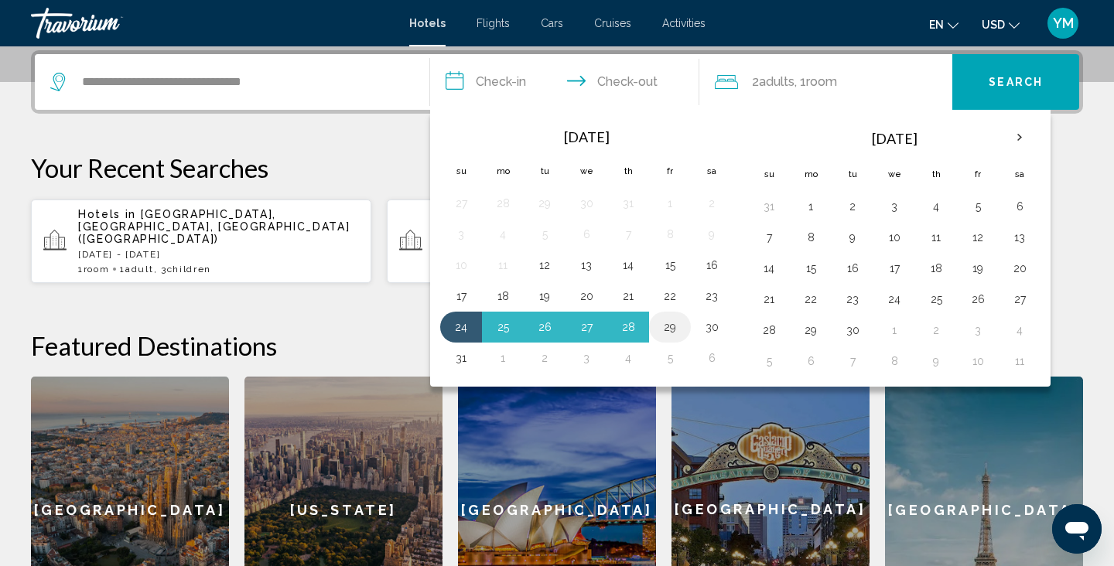
click at [671, 328] on button "29" at bounding box center [670, 327] width 25 height 22
type input "**********"
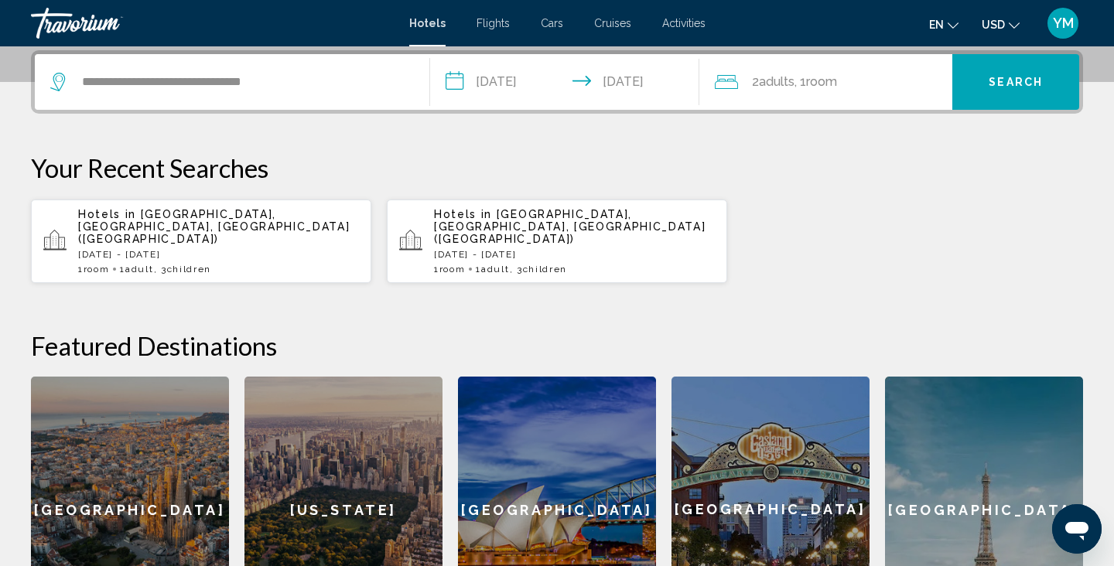
click at [849, 84] on div "2 Adult Adults , 1 Room rooms" at bounding box center [834, 82] width 238 height 22
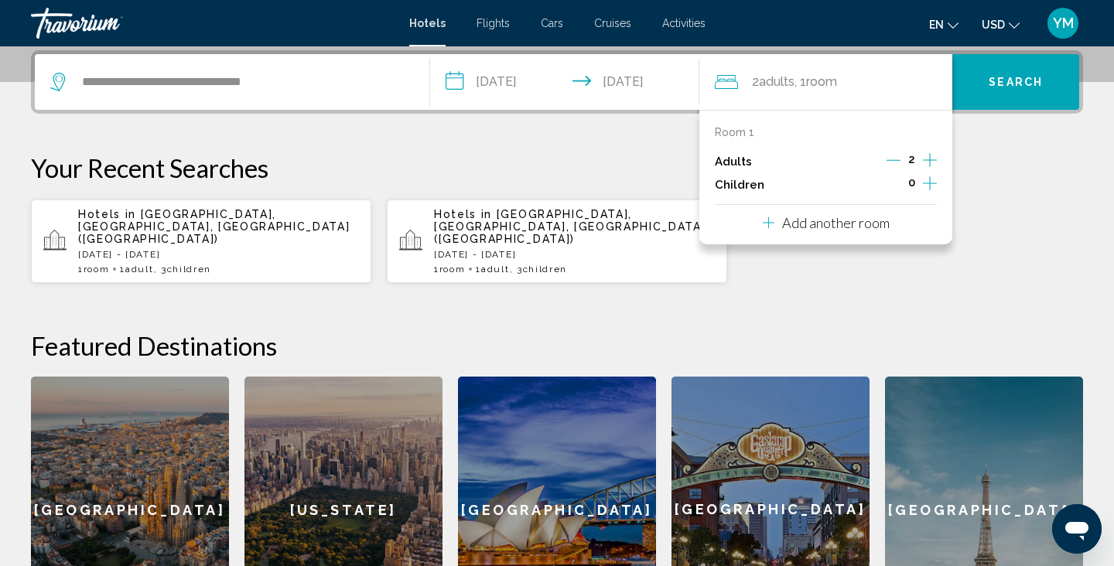
click at [895, 159] on icon "Decrement adults" at bounding box center [894, 160] width 14 height 14
click at [928, 180] on icon "Increment children" at bounding box center [930, 183] width 14 height 19
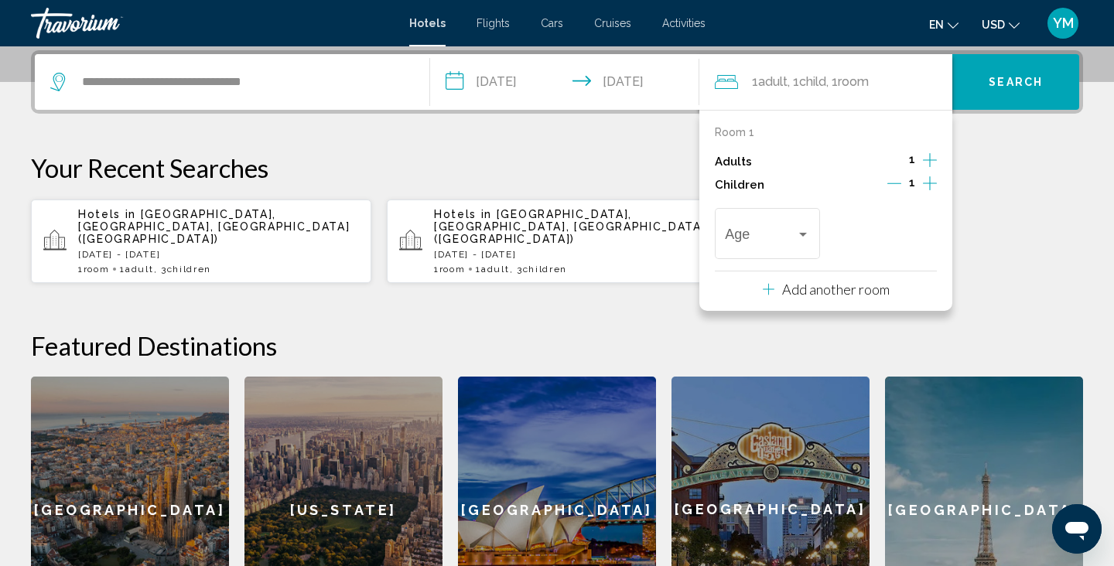
click at [928, 180] on icon "Increment children" at bounding box center [930, 183] width 14 height 19
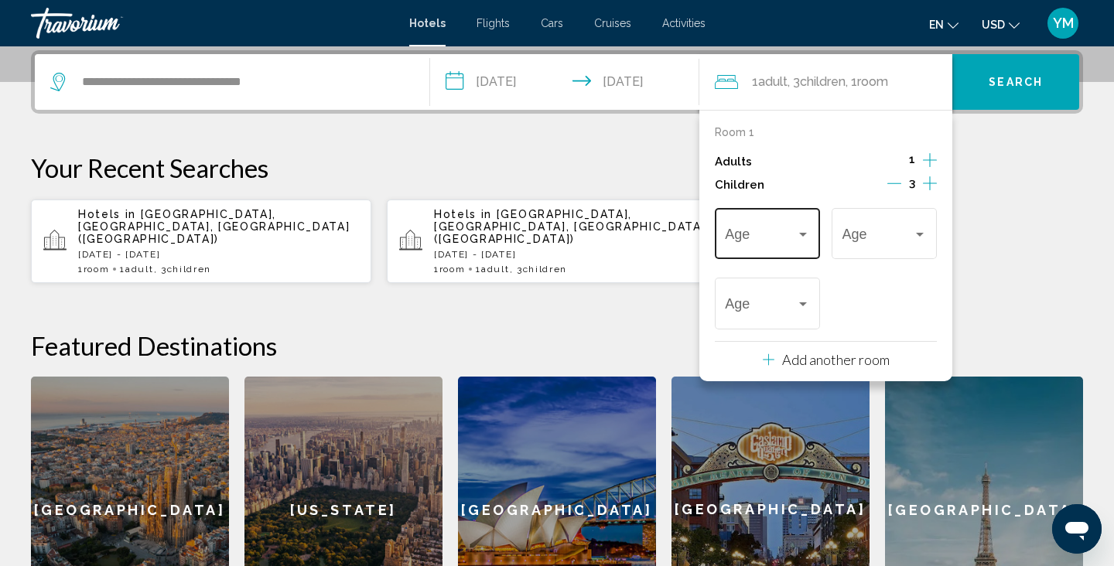
click at [776, 240] on span "Travelers: 1 adult, 3 children" at bounding box center [760, 237] width 70 height 15
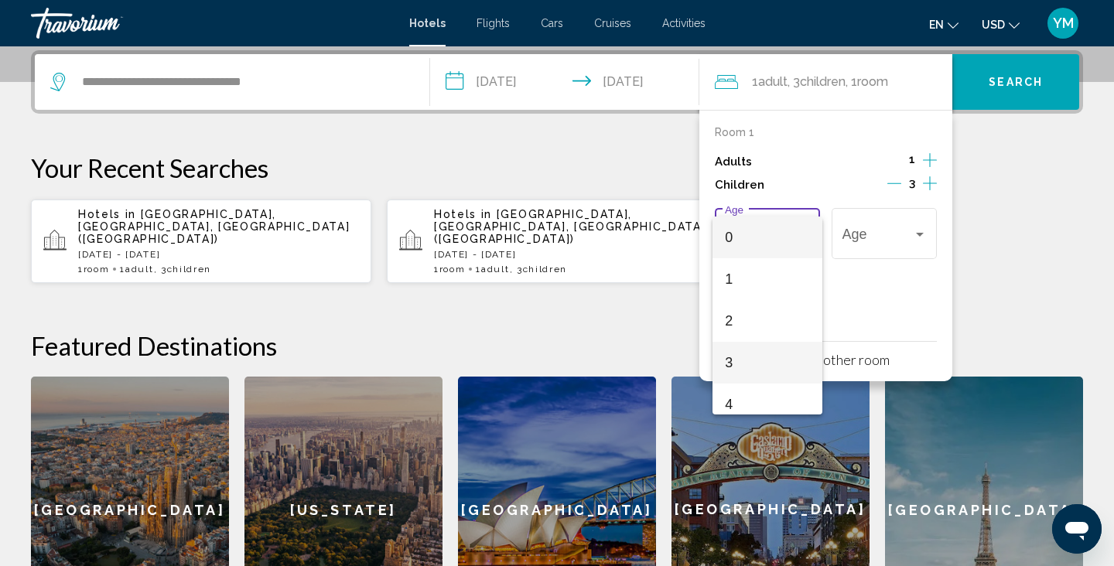
click at [744, 374] on span "3" at bounding box center [767, 363] width 84 height 42
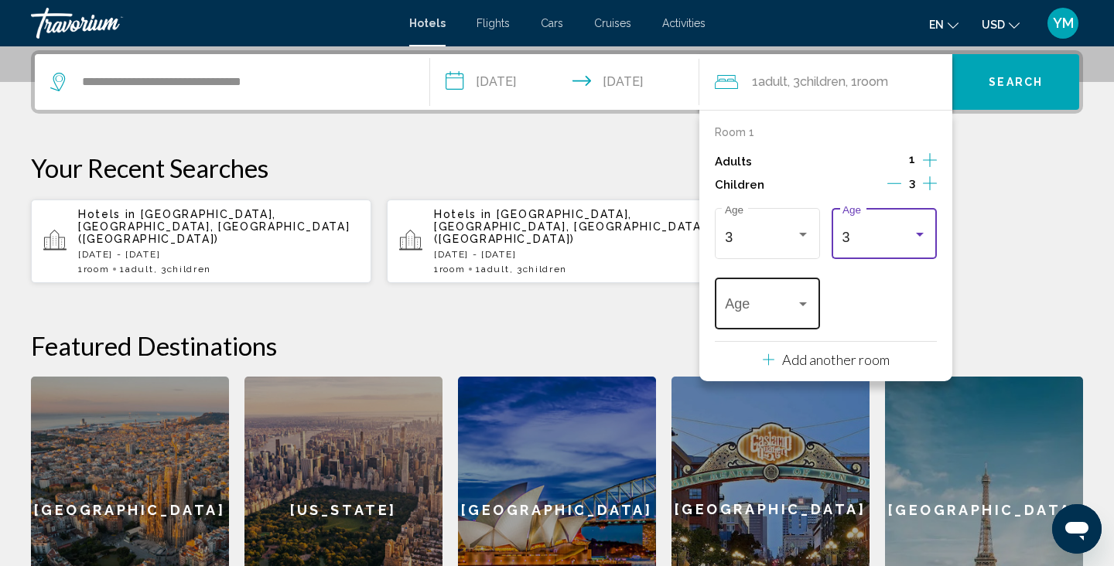
click at [782, 304] on span "Travelers: 1 adult, 3 children" at bounding box center [760, 307] width 70 height 15
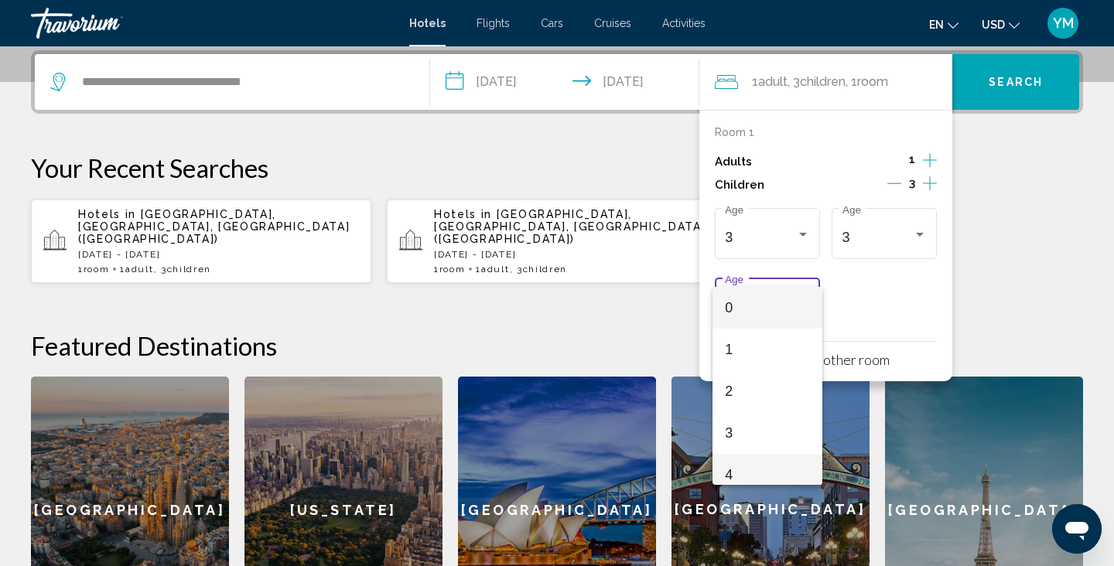
click at [741, 470] on span "4" at bounding box center [767, 475] width 84 height 42
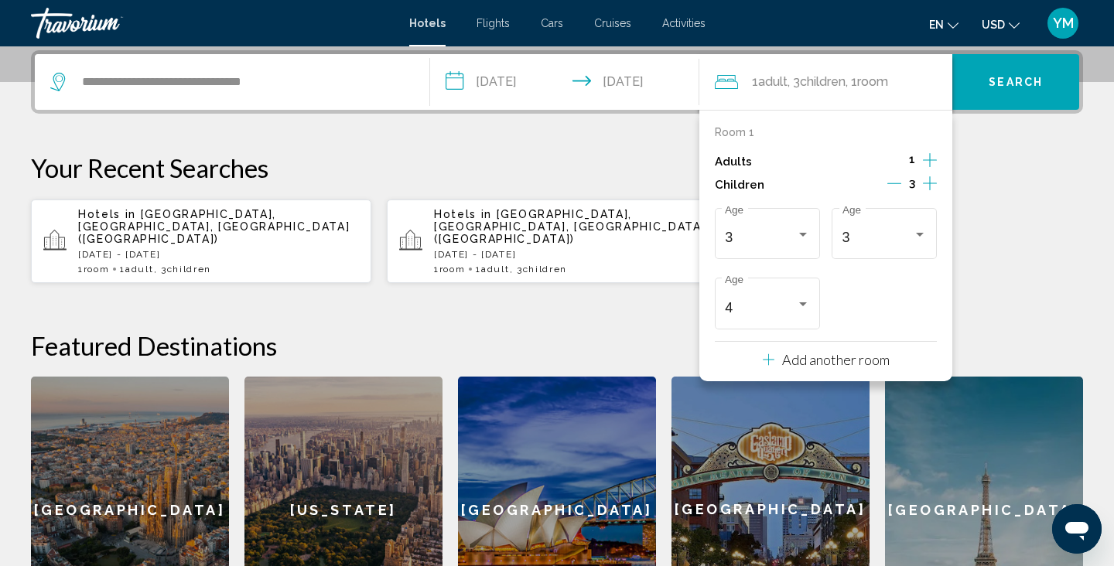
click at [1021, 87] on span "Search" at bounding box center [1016, 83] width 54 height 12
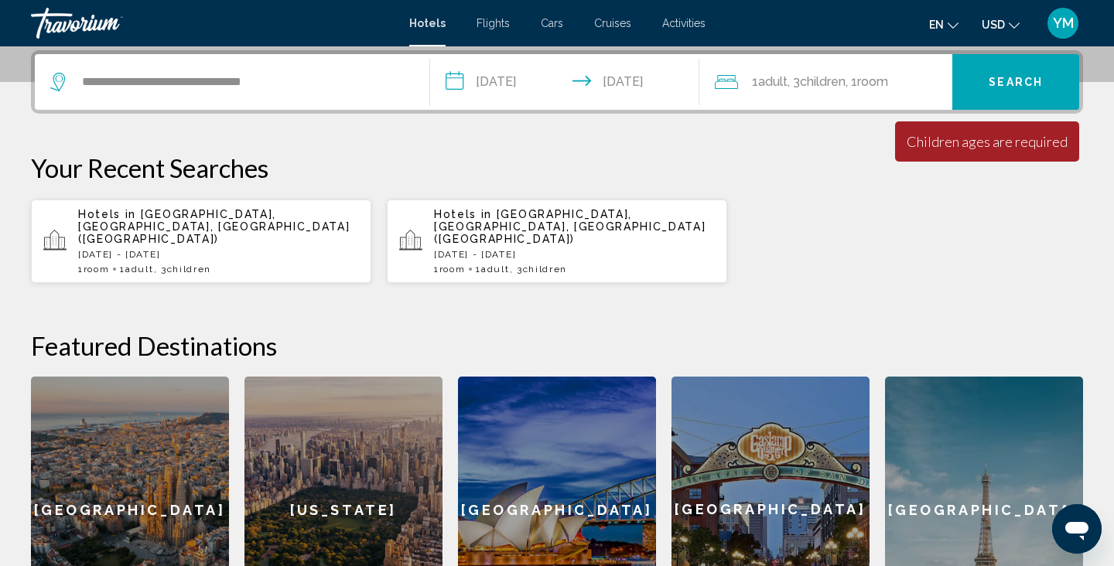
click at [1021, 87] on span "Search" at bounding box center [1016, 83] width 54 height 12
click at [861, 77] on span ", 1 Room rooms" at bounding box center [867, 82] width 43 height 22
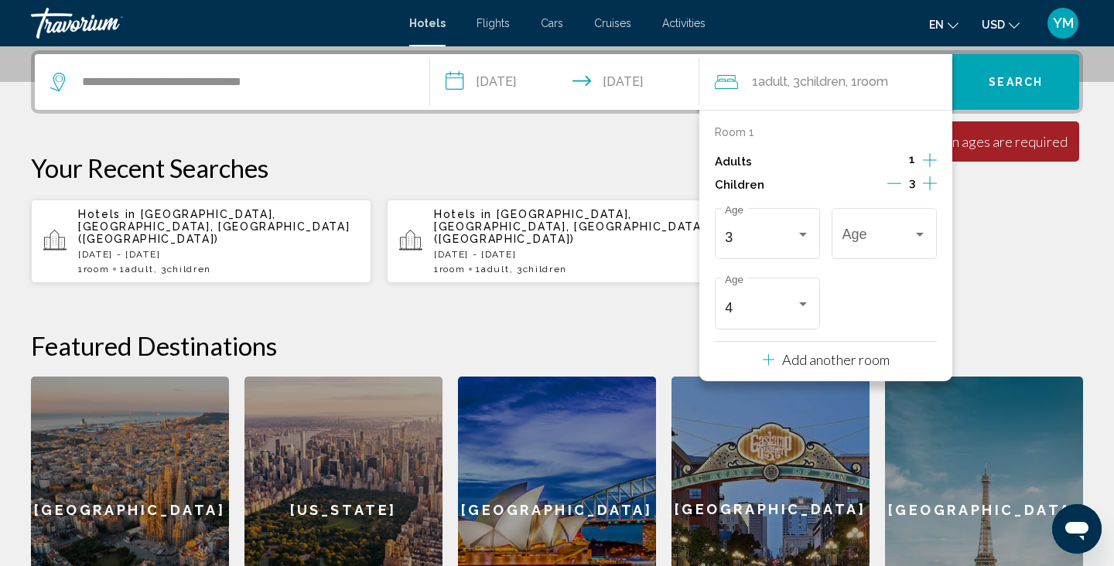
click at [976, 292] on div "**********" at bounding box center [557, 346] width 1114 height 593
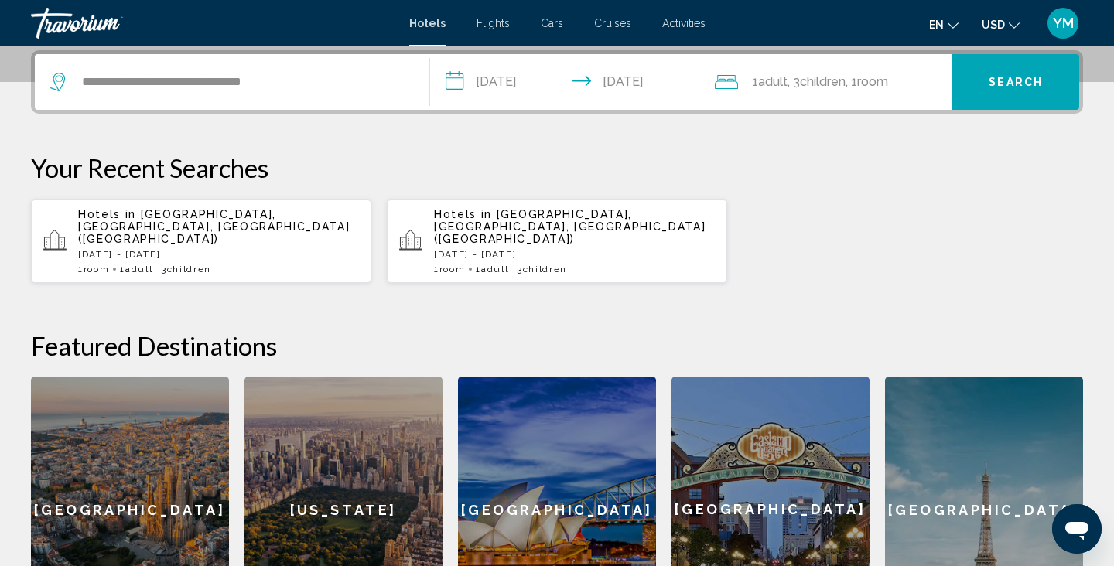
click at [884, 92] on span ", 1 Room rooms" at bounding box center [867, 82] width 43 height 22
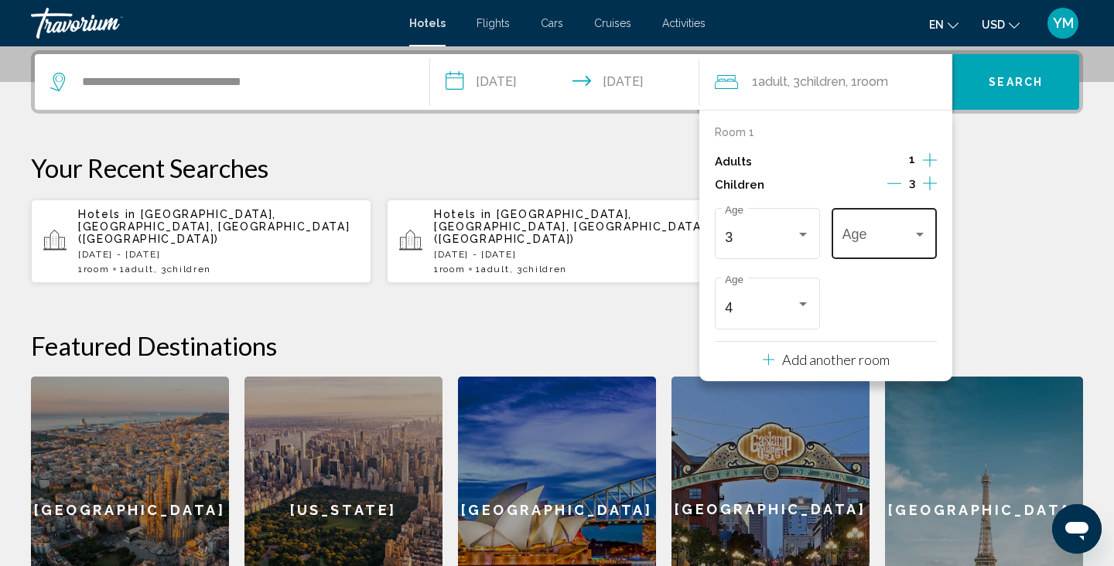
click at [871, 238] on span "Travelers: 1 adult, 3 children" at bounding box center [877, 237] width 70 height 15
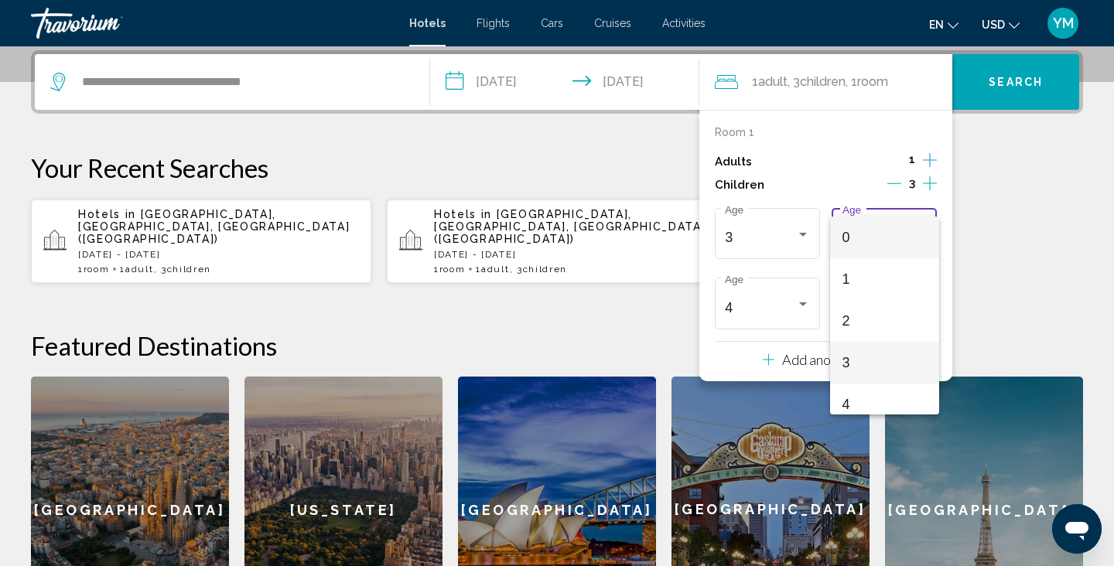
click at [848, 353] on span "3" at bounding box center [884, 363] width 84 height 42
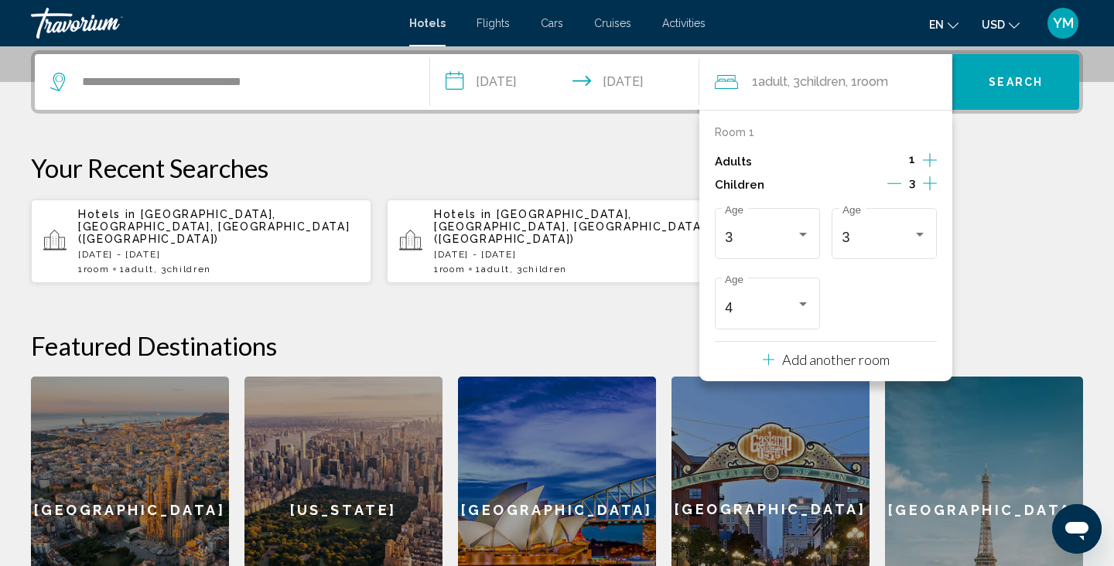
click at [1003, 73] on button "Search" at bounding box center [1015, 82] width 127 height 56
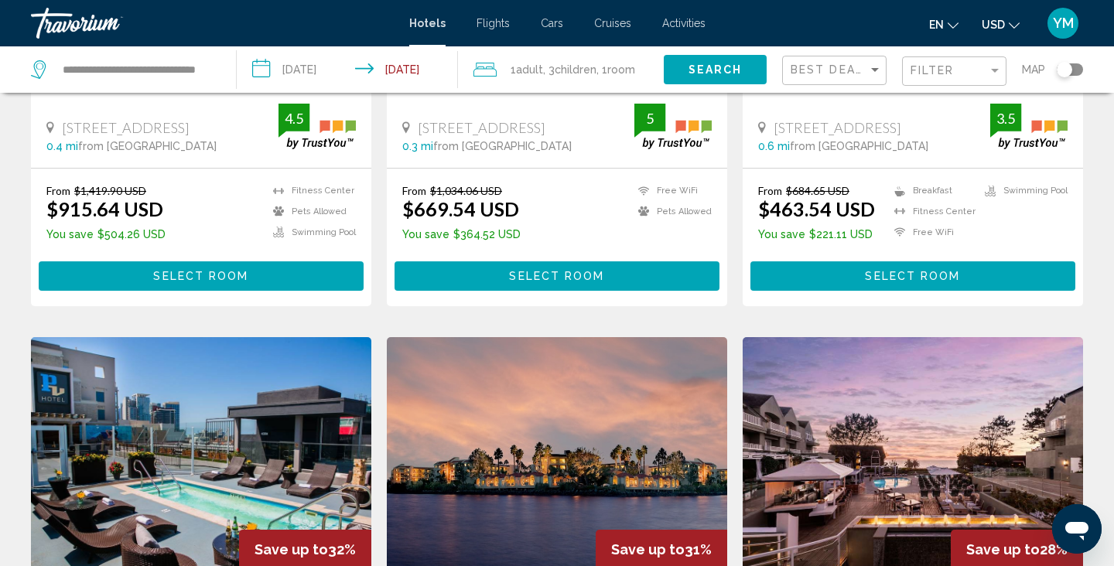
scroll to position [325, 0]
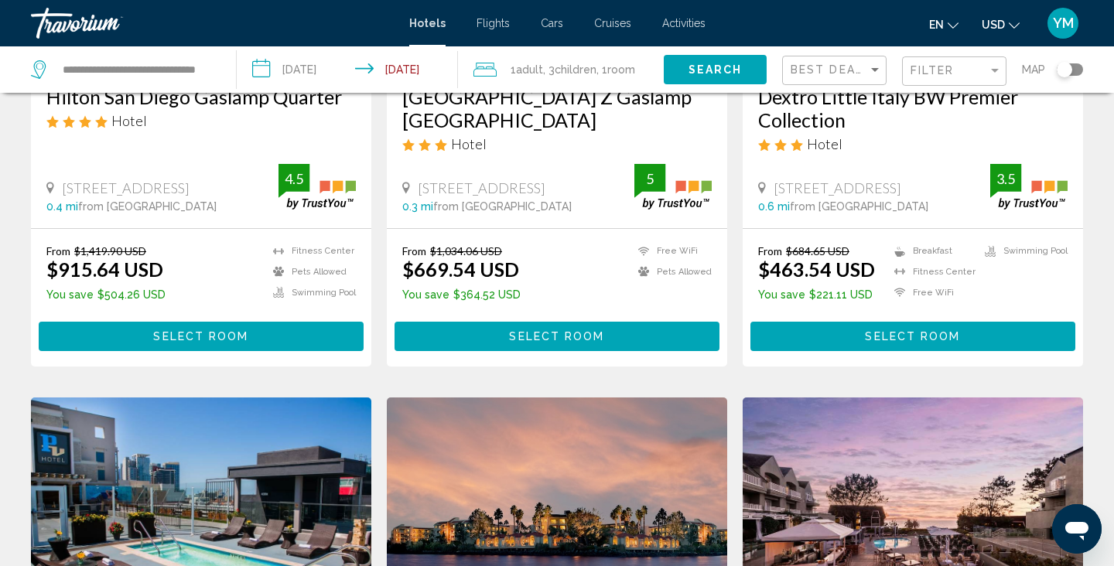
click at [938, 79] on div "Filter" at bounding box center [956, 71] width 91 height 29
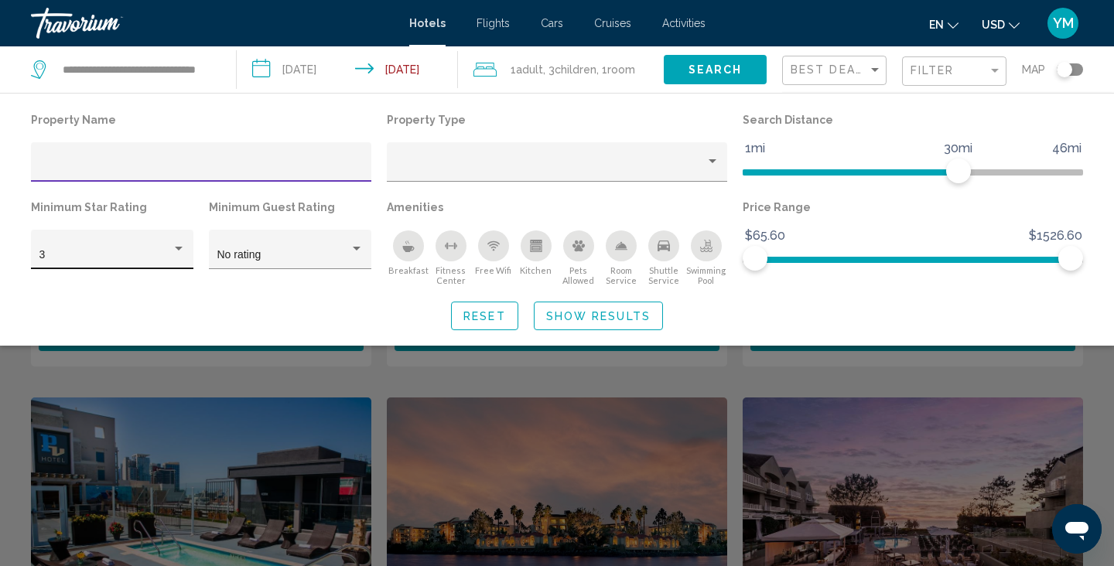
click at [53, 258] on div "3" at bounding box center [105, 255] width 132 height 12
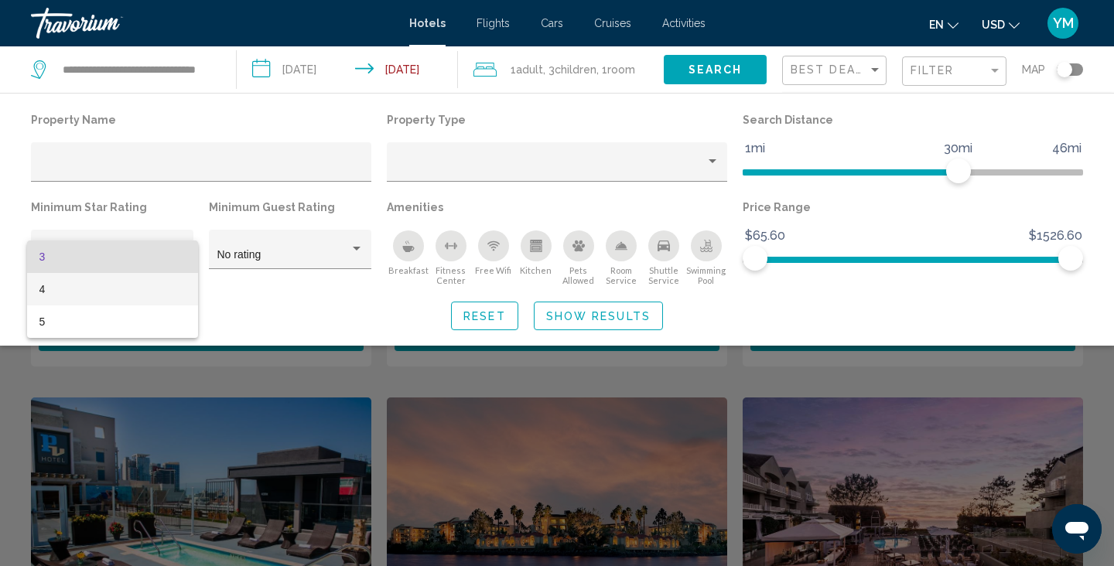
click at [46, 296] on span "4" at bounding box center [112, 289] width 146 height 32
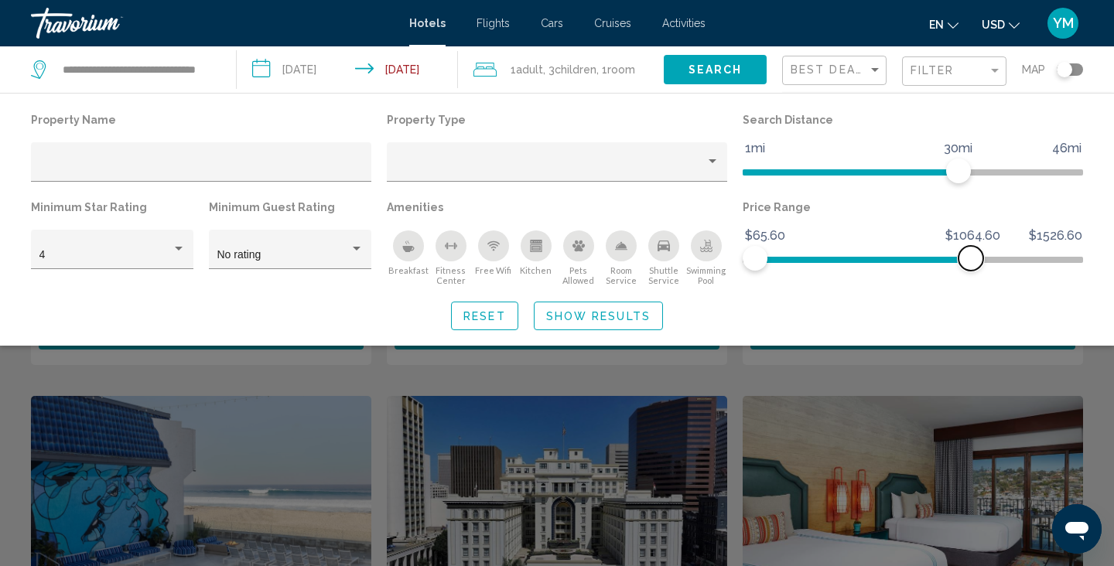
drag, startPoint x: 1069, startPoint y: 260, endPoint x: 971, endPoint y: 261, distance: 98.3
click at [971, 261] on span "Hotel Filters" at bounding box center [971, 258] width 25 height 25
drag, startPoint x: 971, startPoint y: 261, endPoint x: 981, endPoint y: 261, distance: 10.1
click at [981, 261] on span "Hotel Filters" at bounding box center [981, 258] width 25 height 25
click at [596, 319] on span "Show Results" at bounding box center [598, 316] width 104 height 12
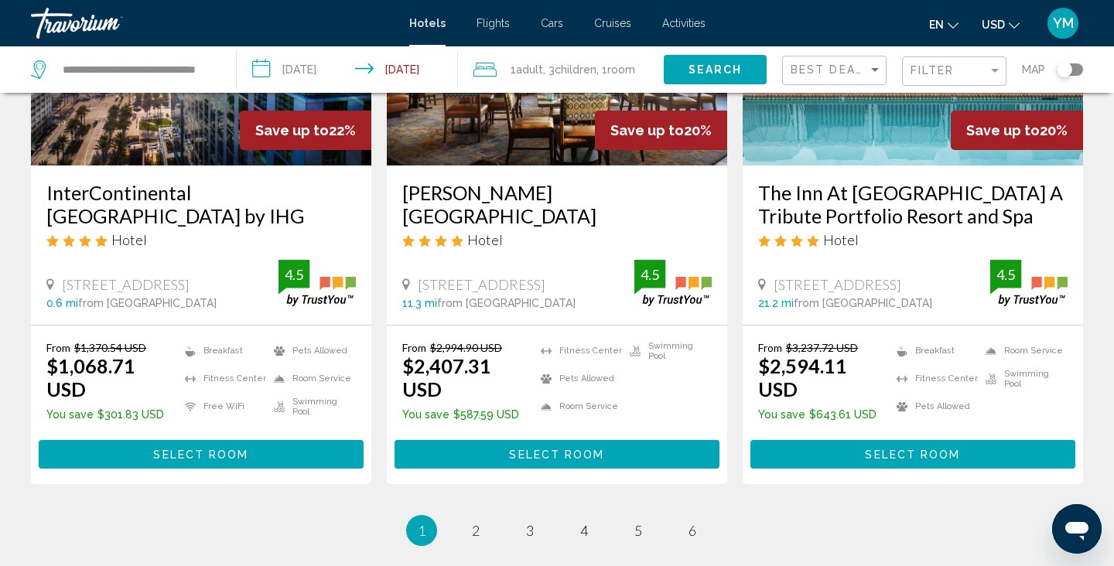
scroll to position [2000, 0]
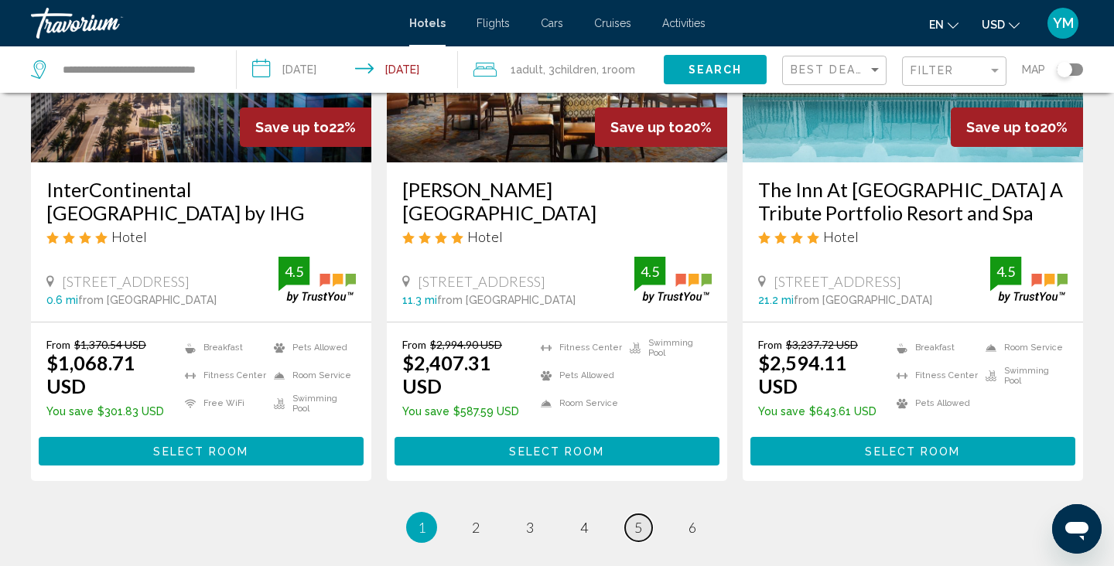
click at [633, 514] on link "page 5" at bounding box center [638, 527] width 27 height 27
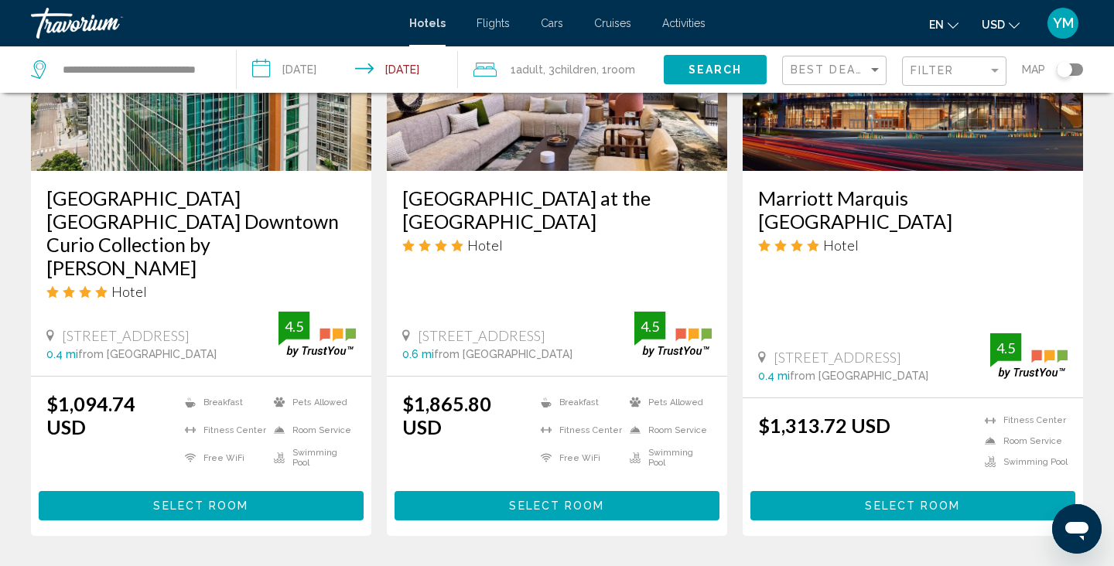
scroll to position [2132, 0]
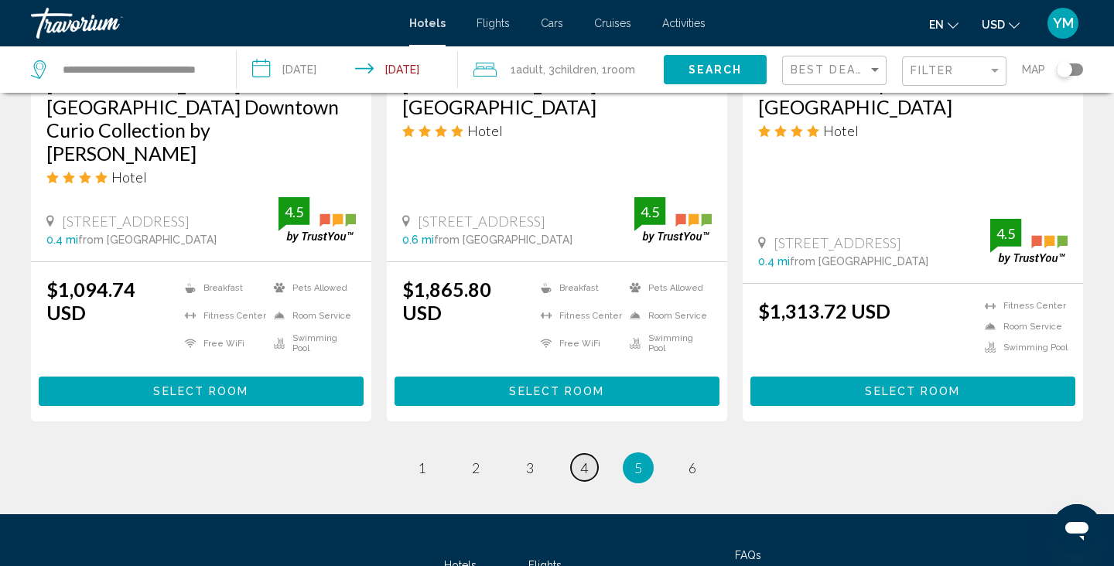
click at [581, 460] on span "4" at bounding box center [584, 468] width 8 height 17
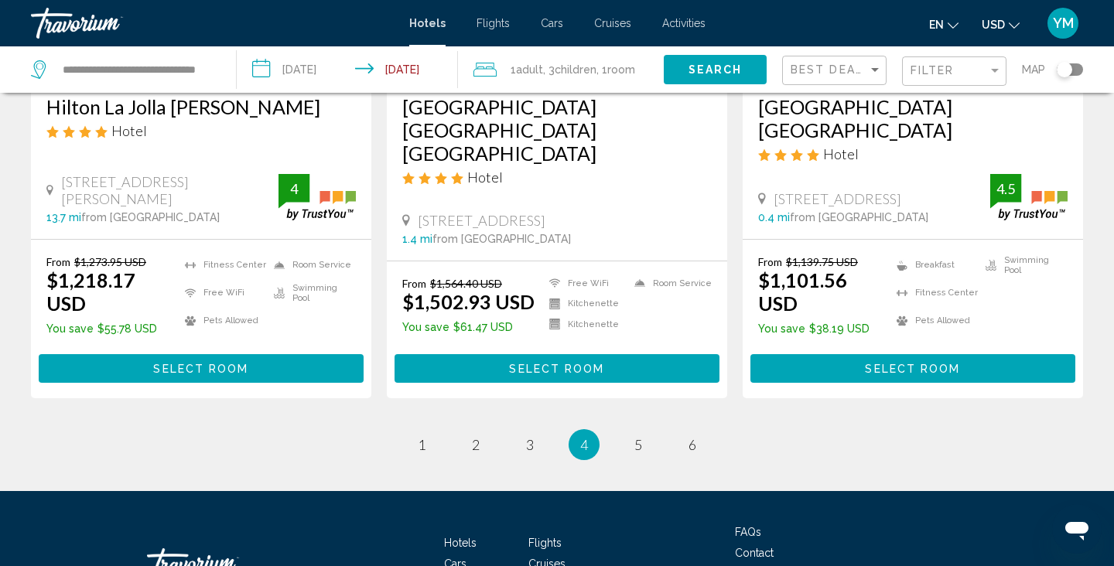
scroll to position [2133, 0]
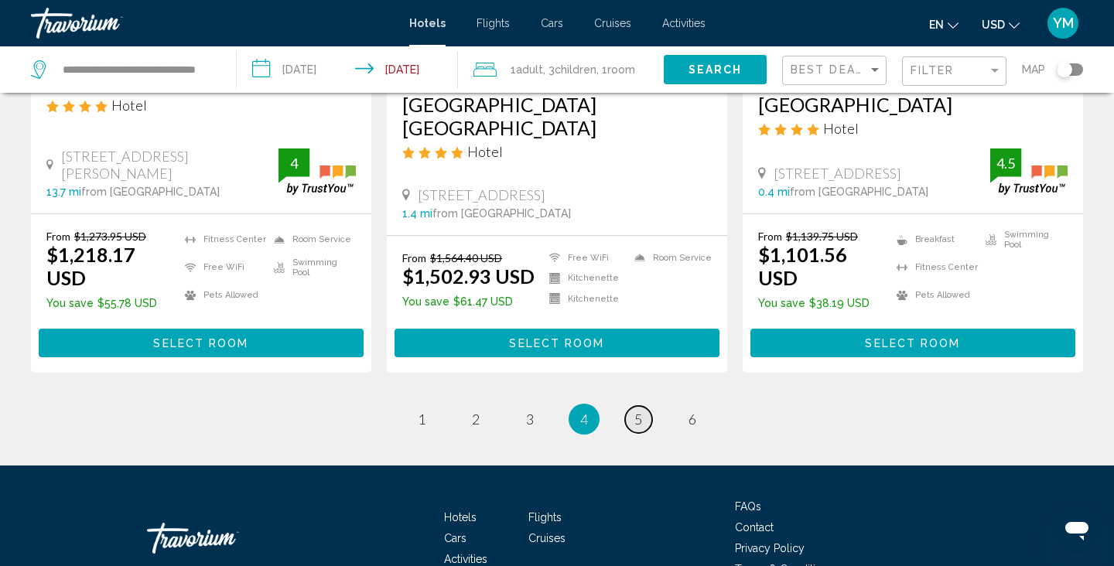
click at [637, 411] on span "5" at bounding box center [638, 419] width 8 height 17
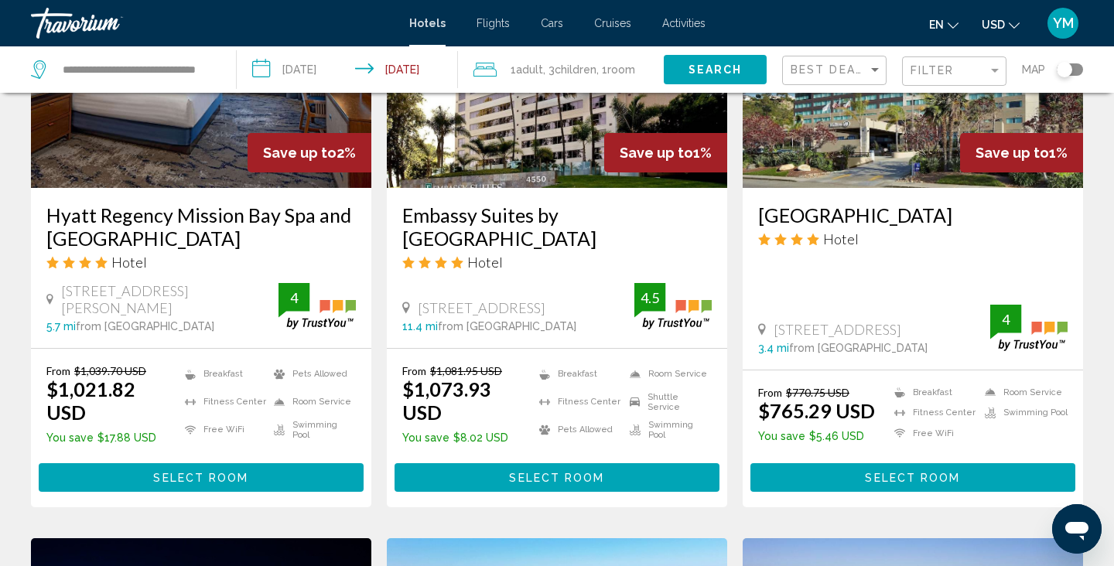
scroll to position [828, 0]
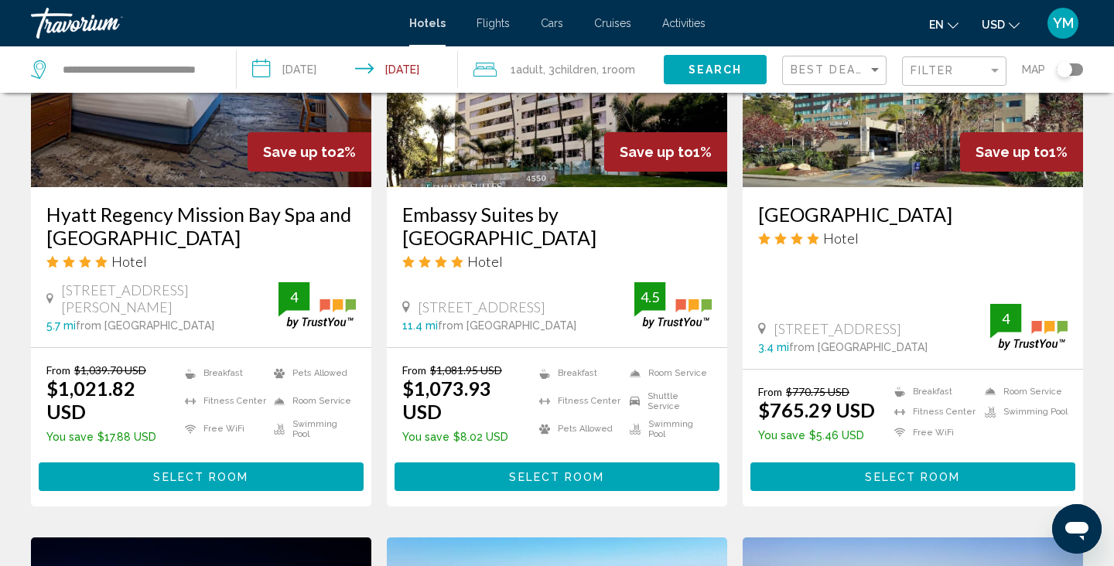
click at [238, 471] on span "Select Room" at bounding box center [200, 477] width 95 height 12
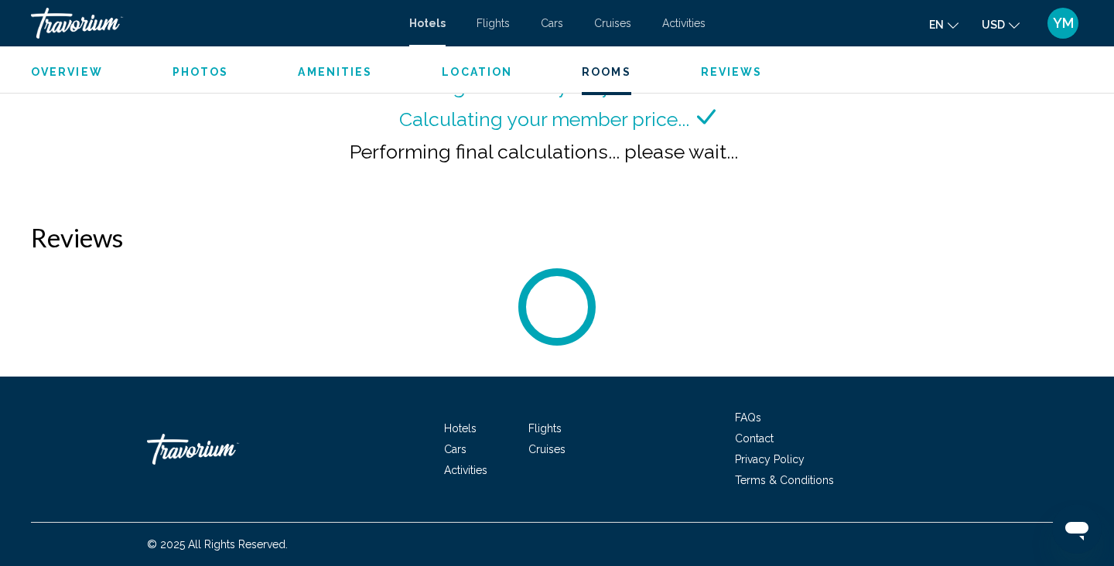
scroll to position [2219, 0]
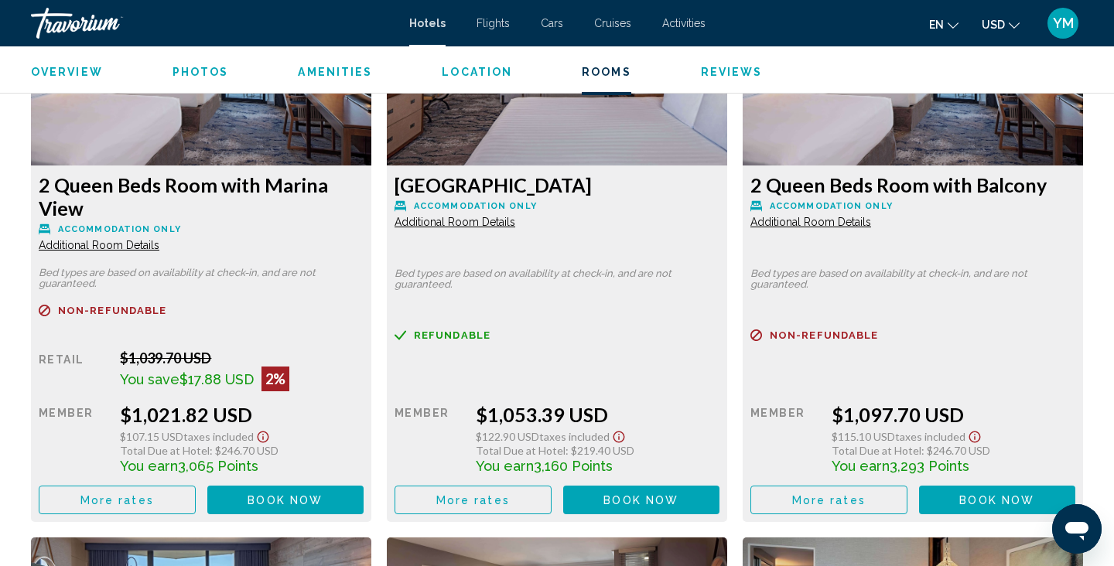
click at [263, 435] on icon "Show Taxes and Fees disclaimer" at bounding box center [263, 437] width 19 height 14
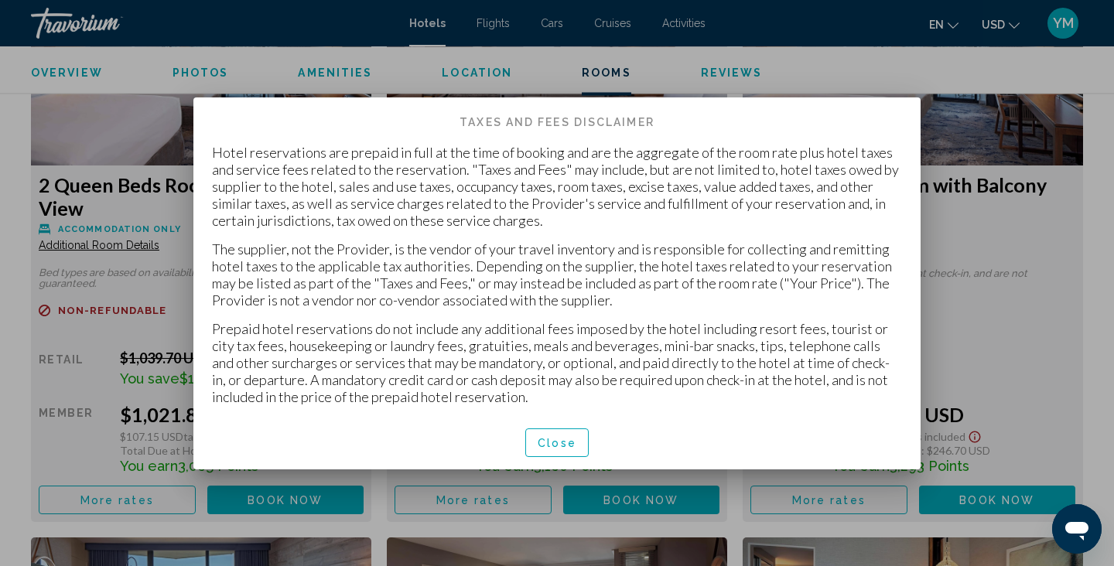
scroll to position [0, 0]
click at [544, 439] on span "Close" at bounding box center [557, 443] width 39 height 12
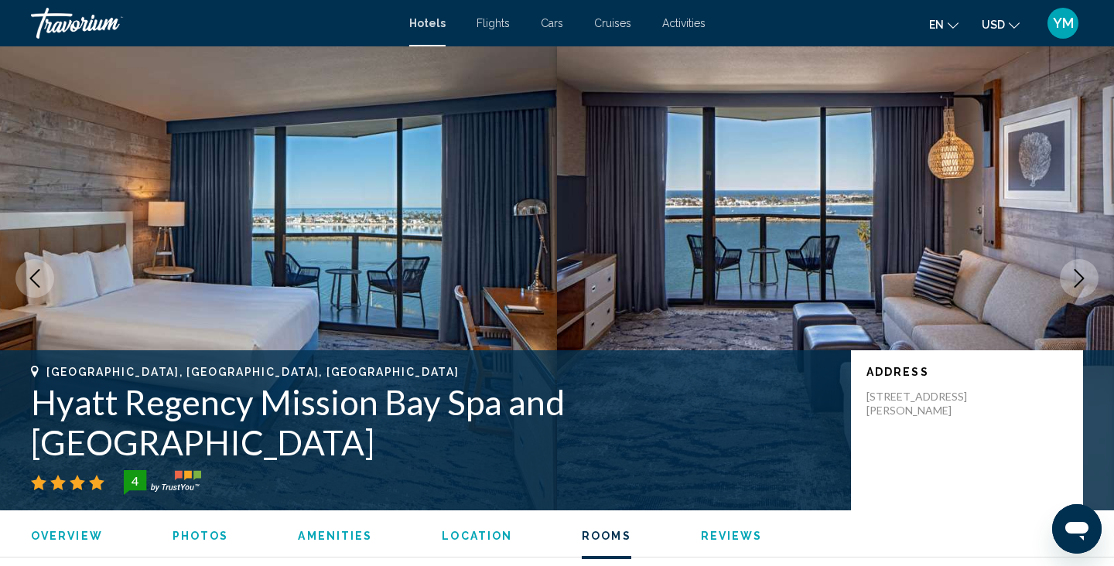
scroll to position [2219, 0]
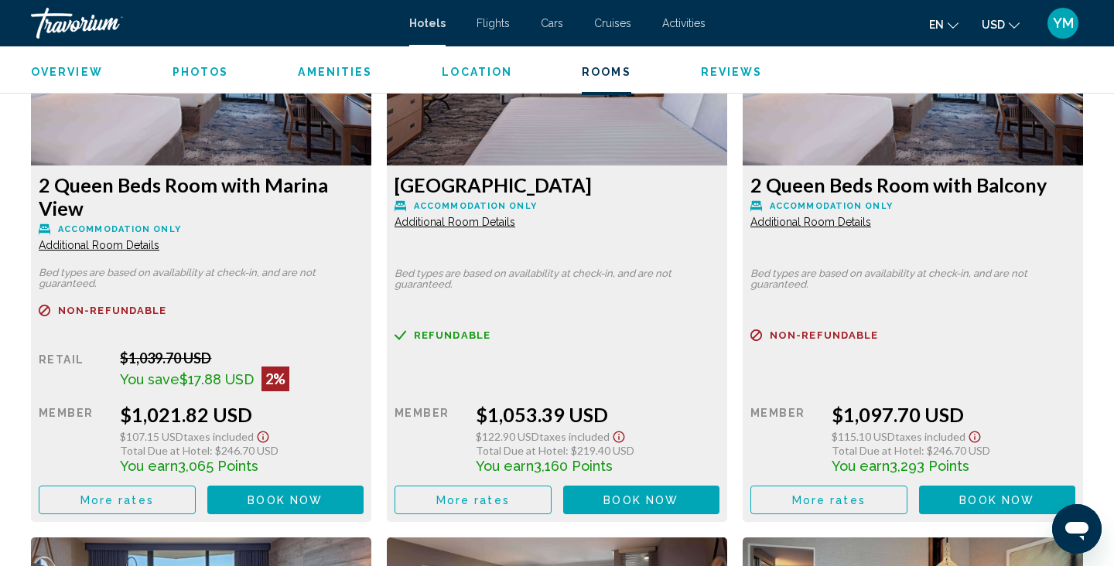
click at [268, 500] on span "Book now" at bounding box center [285, 500] width 75 height 12
